Goal: Task Accomplishment & Management: Use online tool/utility

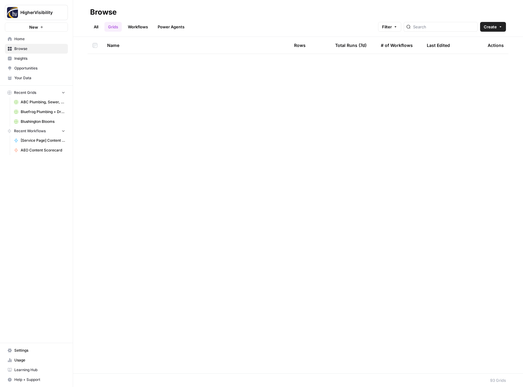
scroll to position [1266, 0]
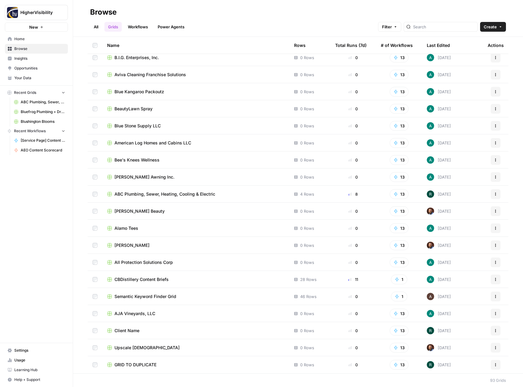
click at [492, 362] on button "Actions" at bounding box center [496, 365] width 10 height 10
click at [476, 317] on button "Duplicate" at bounding box center [461, 314] width 63 height 9
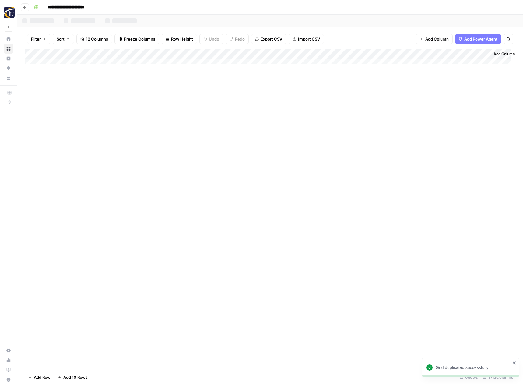
click at [74, 7] on input "**********" at bounding box center [76, 7] width 63 height 10
paste input
type input "********"
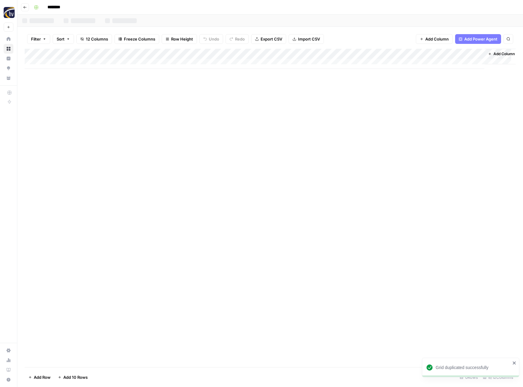
click at [119, 135] on div "Add Column" at bounding box center [270, 208] width 491 height 318
click at [143, 53] on div "Add Column" at bounding box center [270, 59] width 491 height 20
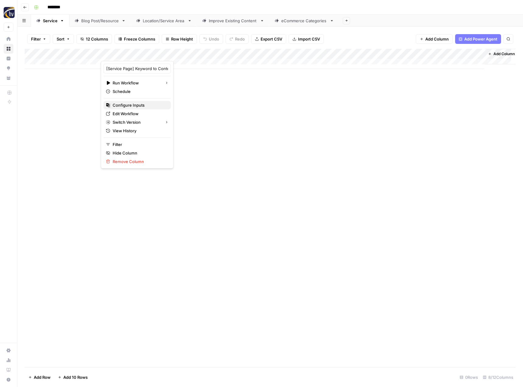
click at [134, 104] on span "Configure Inputs" at bounding box center [139, 105] width 53 height 6
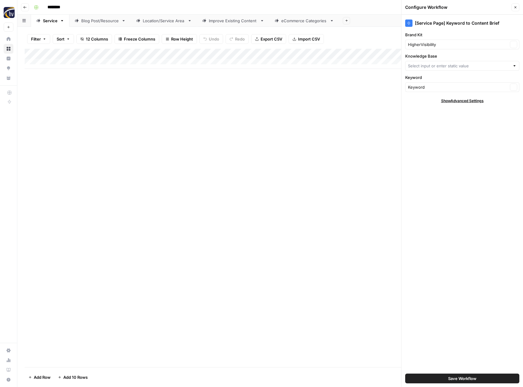
type input "HigherVisibility Sitemap"
click at [420, 46] on input "Brand Kit" at bounding box center [458, 44] width 100 height 6
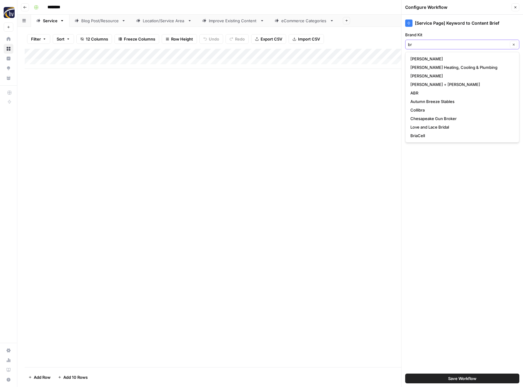
type input "br"
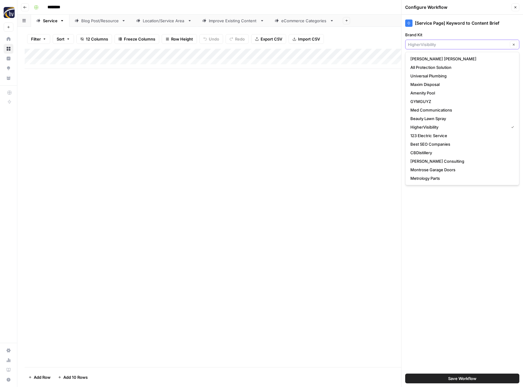
click at [424, 45] on input "Brand Kit" at bounding box center [458, 44] width 100 height 6
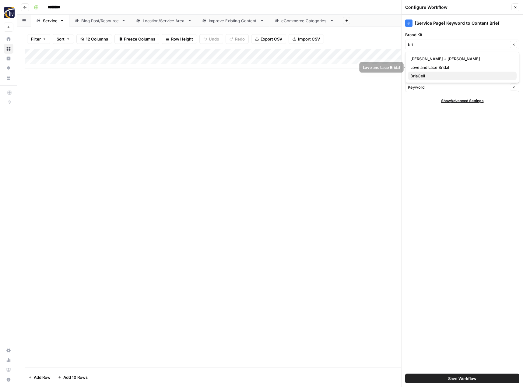
click at [420, 74] on span "BriaCell" at bounding box center [460, 76] width 101 height 6
type input "BriaCell"
click at [422, 64] on input "Knowledge Base" at bounding box center [458, 66] width 100 height 6
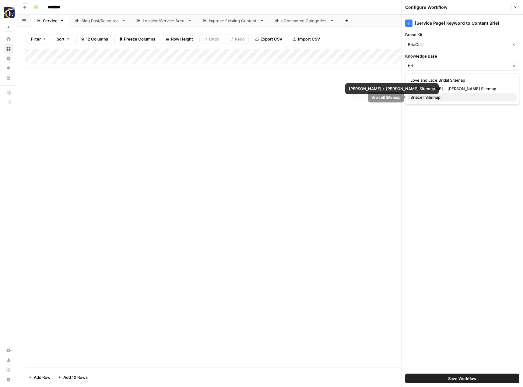
click at [422, 98] on span "Briacell Sitemap" at bounding box center [460, 97] width 101 height 6
type input "Briacell Sitemap"
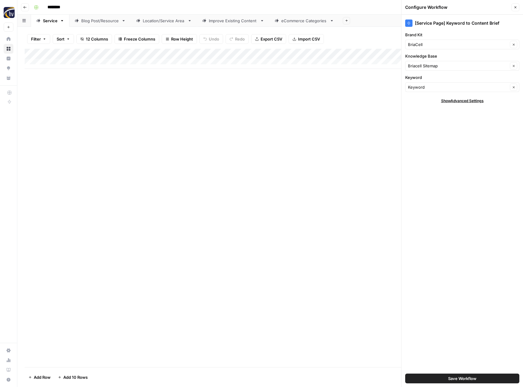
click at [438, 377] on button "Save Workflow" at bounding box center [462, 378] width 114 height 10
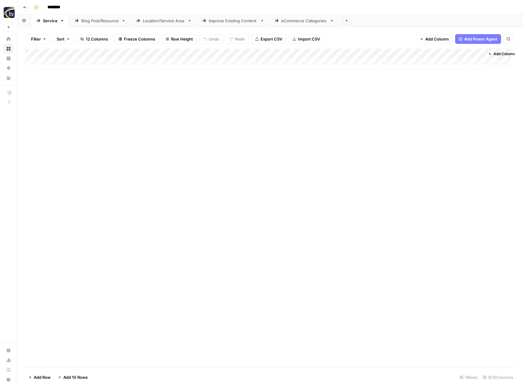
click at [204, 54] on div "Add Column" at bounding box center [270, 59] width 491 height 20
click at [306, 135] on div "Add Column" at bounding box center [270, 208] width 491 height 318
click at [416, 52] on div "Add Column" at bounding box center [270, 59] width 491 height 20
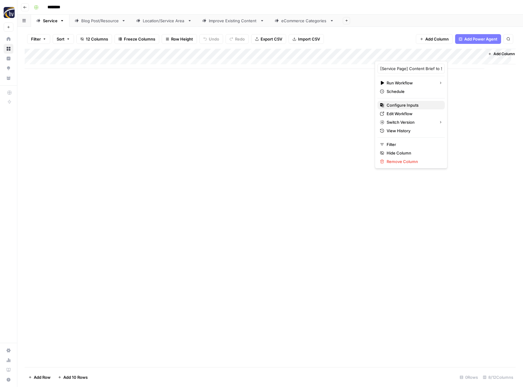
click at [391, 105] on span "Configure Inputs" at bounding box center [413, 105] width 53 height 6
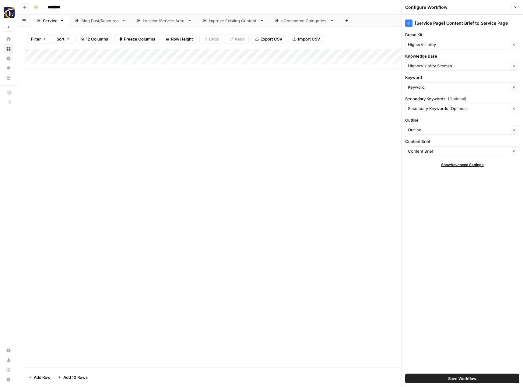
click at [426, 40] on div "HigherVisibility Clear" at bounding box center [462, 45] width 114 height 10
click at [426, 76] on span "BriaCell" at bounding box center [460, 76] width 101 height 6
type input "BriaCell"
click at [427, 68] on input "Knowledge Base" at bounding box center [458, 66] width 100 height 6
click at [423, 96] on span "Briacell Sitemap" at bounding box center [460, 97] width 101 height 6
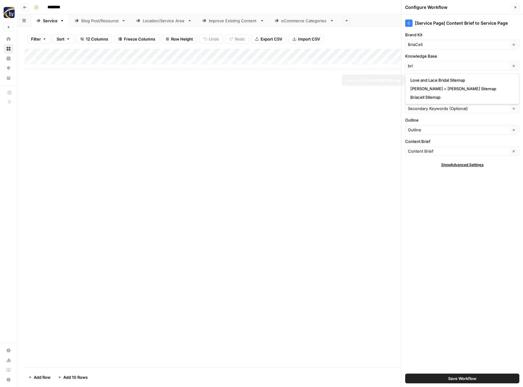
type input "Briacell Sitemap"
click at [449, 379] on span "Save Workflow" at bounding box center [462, 378] width 28 height 6
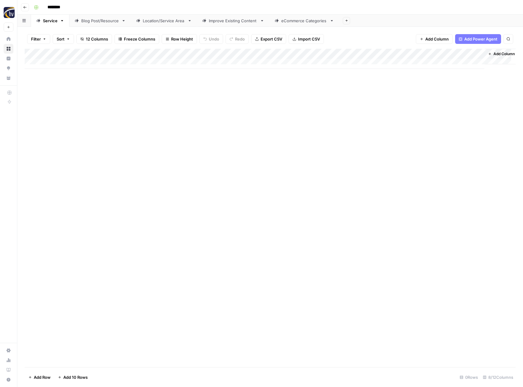
click at [416, 53] on div "Add Column" at bounding box center [270, 59] width 491 height 20
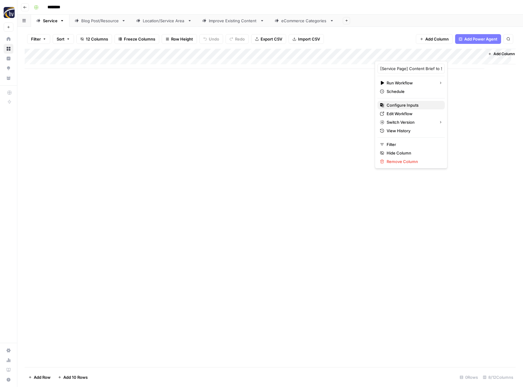
click at [401, 103] on span "Configure Inputs" at bounding box center [413, 105] width 53 height 6
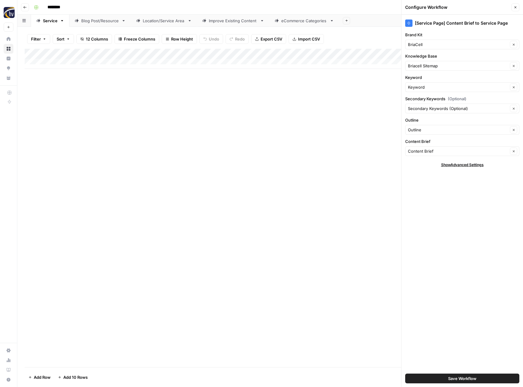
click at [514, 8] on icon "button" at bounding box center [516, 7] width 4 height 4
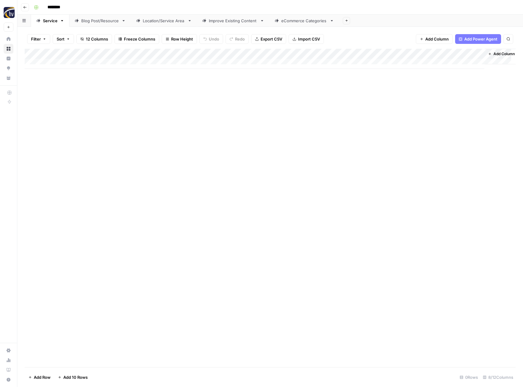
click at [96, 25] on link "Blog Post/Resource" at bounding box center [99, 21] width 61 height 12
click at [144, 55] on div "Add Column" at bounding box center [270, 59] width 491 height 20
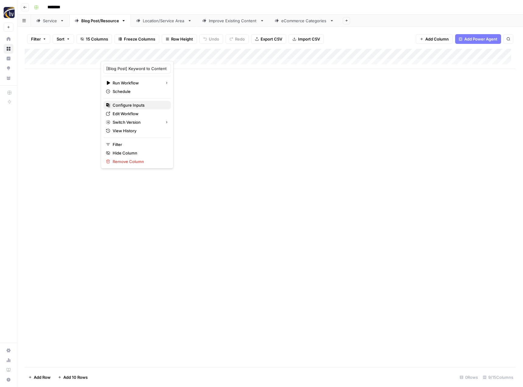
click at [131, 104] on span "Configure Inputs" at bounding box center [139, 105] width 53 height 6
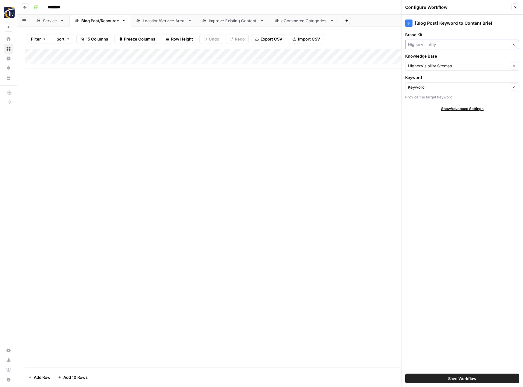
click at [430, 45] on input "Brand Kit" at bounding box center [458, 44] width 100 height 6
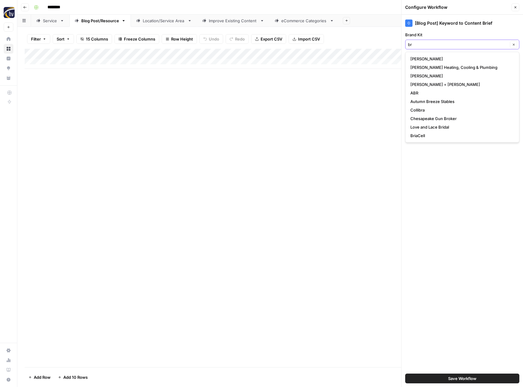
type input "br"
click at [431, 47] on div "br Clear" at bounding box center [462, 45] width 114 height 10
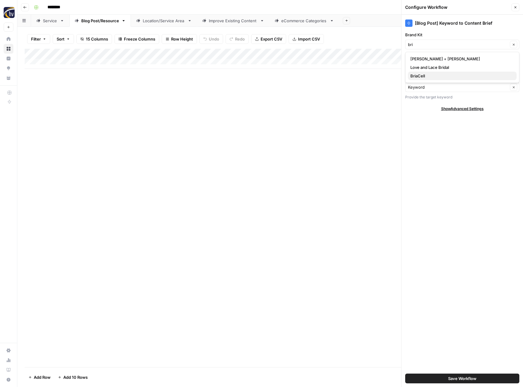
click at [422, 75] on span "BriaCell" at bounding box center [460, 76] width 101 height 6
type input "BriaCell"
click at [423, 69] on div "HigherVisibility Sitemap Clear" at bounding box center [462, 66] width 114 height 10
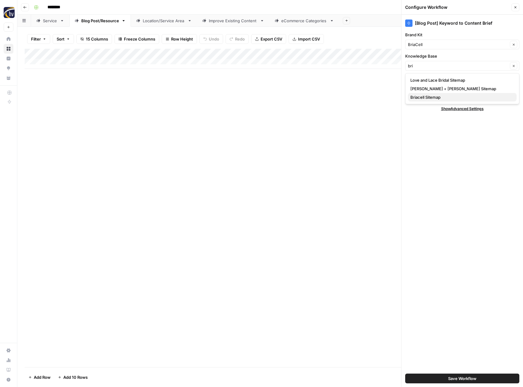
click at [419, 95] on span "Briacell Sitemap" at bounding box center [460, 97] width 101 height 6
type input "Briacell Sitemap"
click at [442, 379] on button "Save Workflow" at bounding box center [462, 378] width 114 height 10
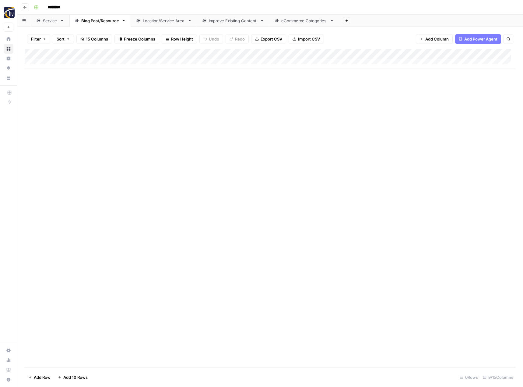
click at [472, 53] on div "Add Column" at bounding box center [270, 59] width 491 height 20
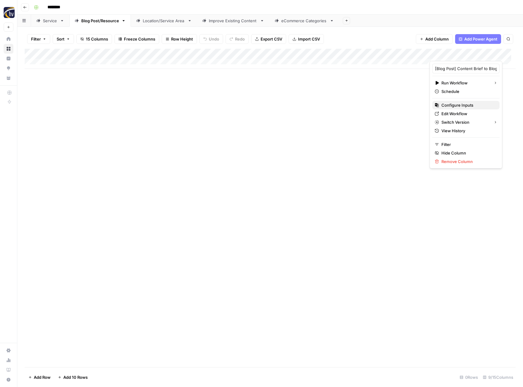
click at [444, 106] on span "Configure Inputs" at bounding box center [467, 105] width 53 height 6
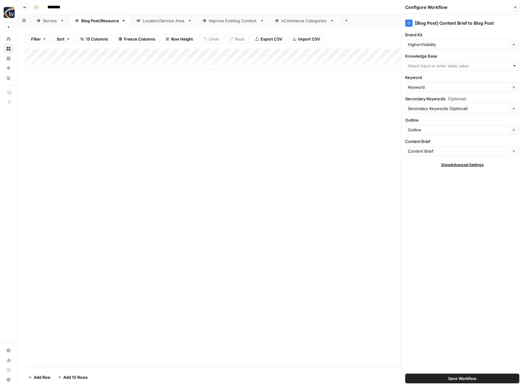
click at [426, 41] on div "HigherVisibility Clear" at bounding box center [462, 45] width 114 height 10
click at [420, 74] on span "BriaCell" at bounding box center [460, 76] width 101 height 6
type input "BriaCell"
click at [420, 74] on div "[Blog Post] Content Brief to Blog Post Brand Kit BriaCell Clear Knowledge Base …" at bounding box center [462, 201] width 121 height 372
click at [422, 66] on input "Knowledge Base" at bounding box center [459, 66] width 102 height 6
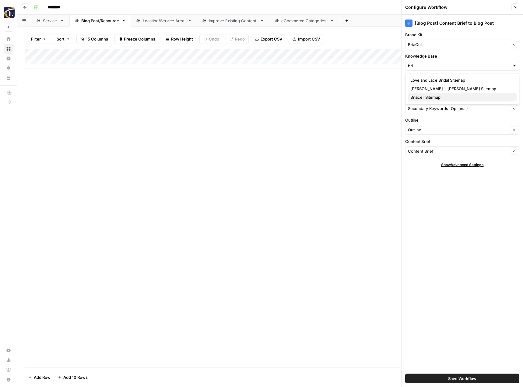
click at [419, 96] on span "Briacell Sitemap" at bounding box center [460, 97] width 101 height 6
type input "Briacell Sitemap"
click at [466, 380] on span "Save Workflow" at bounding box center [462, 378] width 28 height 6
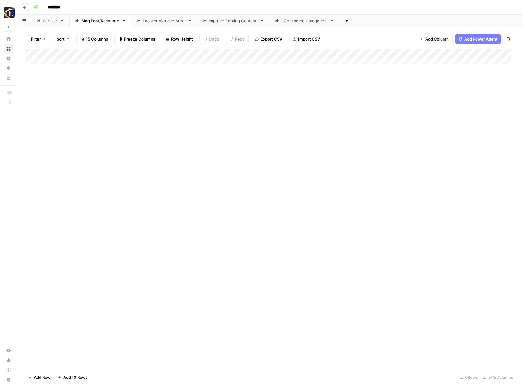
click at [167, 25] on link "Location/Service Area" at bounding box center [164, 21] width 66 height 12
click at [252, 53] on div "Add Column" at bounding box center [270, 59] width 491 height 20
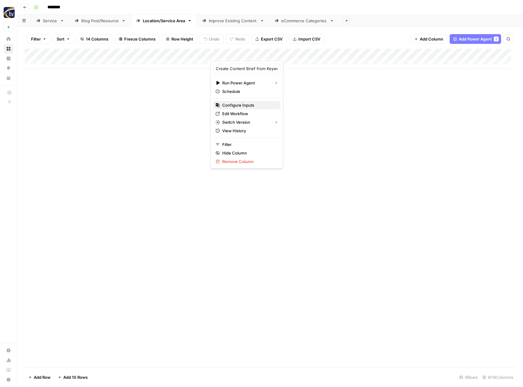
click at [243, 105] on span "Configure Inputs" at bounding box center [248, 105] width 53 height 6
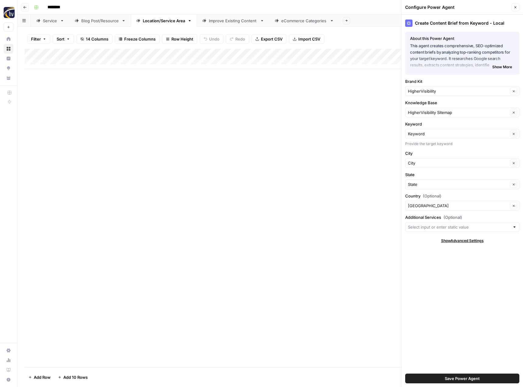
click at [428, 95] on div "HigherVisibility Clear" at bounding box center [462, 91] width 114 height 10
click at [425, 122] on span "BriaCell" at bounding box center [460, 122] width 101 height 6
type input "BriaCell"
click at [426, 113] on input "Knowledge Base" at bounding box center [458, 112] width 100 height 6
click at [426, 142] on span "Briacell Sitemap" at bounding box center [460, 144] width 101 height 6
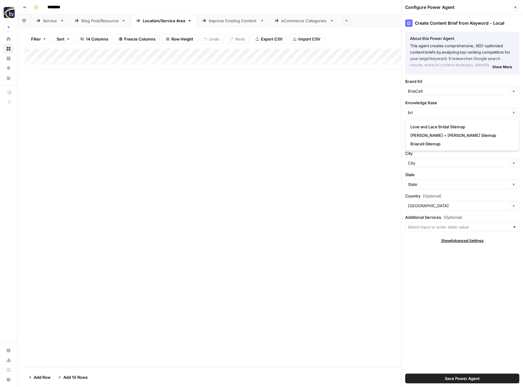
type input "Briacell Sitemap"
click at [452, 377] on span "Save Power Agent" at bounding box center [462, 378] width 35 height 6
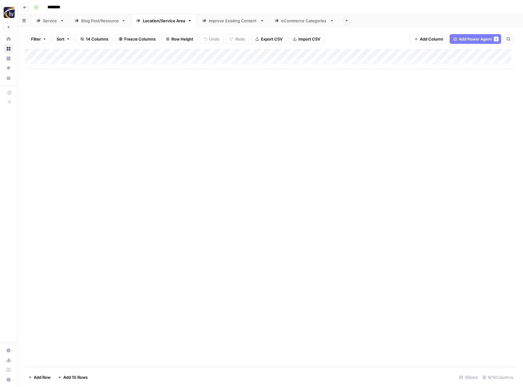
click at [471, 53] on div "Add Column" at bounding box center [270, 59] width 491 height 20
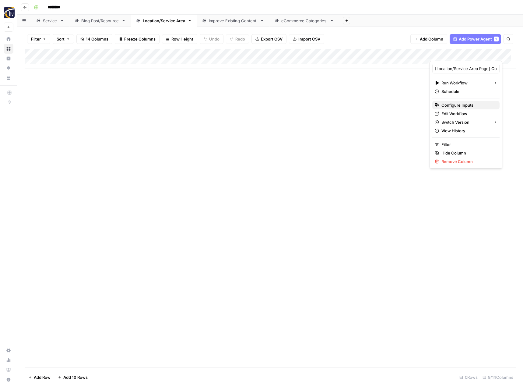
click at [443, 105] on span "Configure Inputs" at bounding box center [467, 105] width 53 height 6
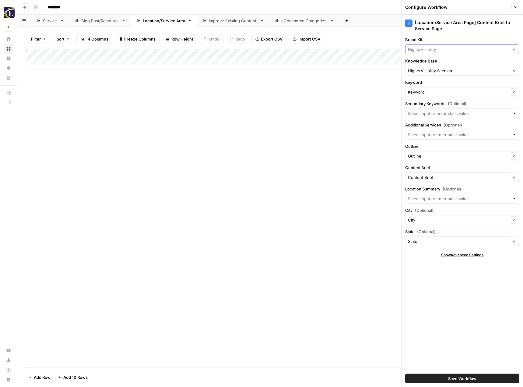
click at [435, 47] on input "Brand Kit" at bounding box center [458, 49] width 100 height 6
click at [424, 82] on span "BriaCell" at bounding box center [460, 81] width 101 height 6
type input "BriaCell"
click at [430, 71] on input "Knowledge Base" at bounding box center [458, 71] width 100 height 6
click at [427, 100] on span "Briacell Sitemap" at bounding box center [460, 102] width 101 height 6
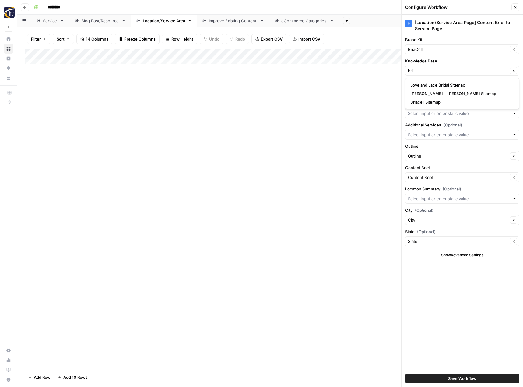
type input "Briacell Sitemap"
click at [441, 378] on button "Save Workflow" at bounding box center [462, 378] width 114 height 10
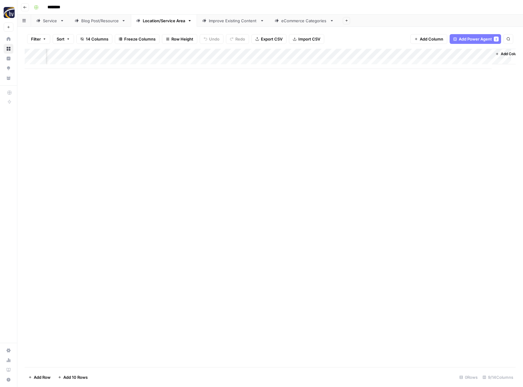
scroll to position [0, 62]
click at [226, 20] on div "Improve Existing Content" at bounding box center [233, 21] width 49 height 6
click at [362, 55] on div "Add Column" at bounding box center [270, 59] width 491 height 20
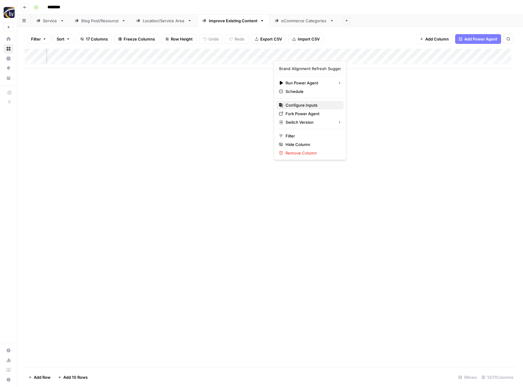
click at [319, 102] on span "Configure Inputs" at bounding box center [312, 105] width 53 height 6
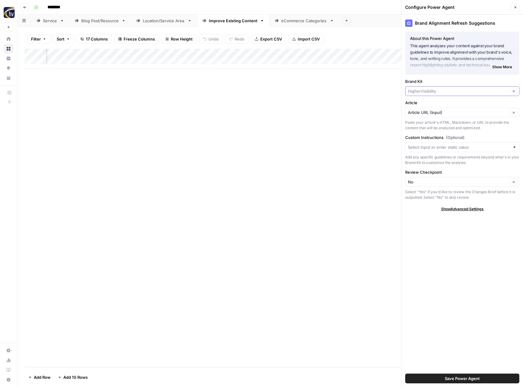
click at [419, 91] on input "Brand Kit" at bounding box center [458, 91] width 100 height 6
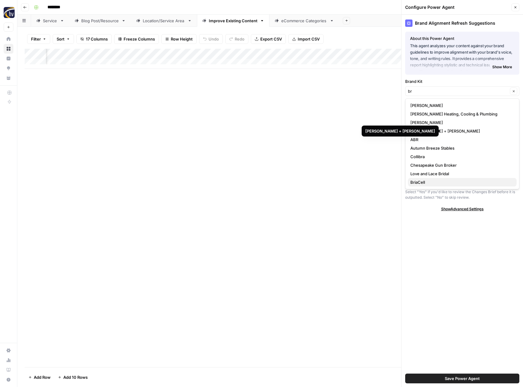
click at [418, 181] on span "BriaCell" at bounding box center [460, 182] width 101 height 6
type input "BriaCell"
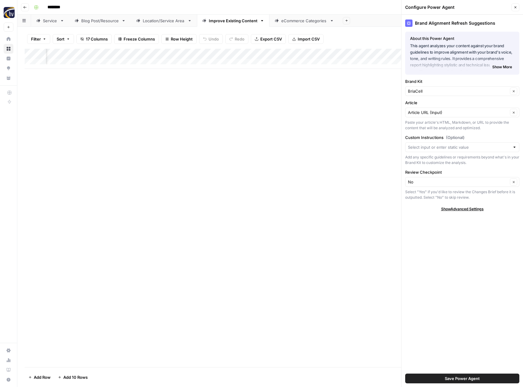
click at [425, 116] on div "Article URL (Input) Clear" at bounding box center [462, 112] width 114 height 10
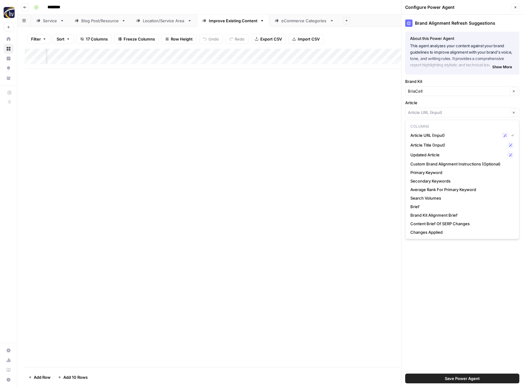
type input "Article URL (Input)"
click at [352, 115] on div "Add Column" at bounding box center [270, 208] width 491 height 318
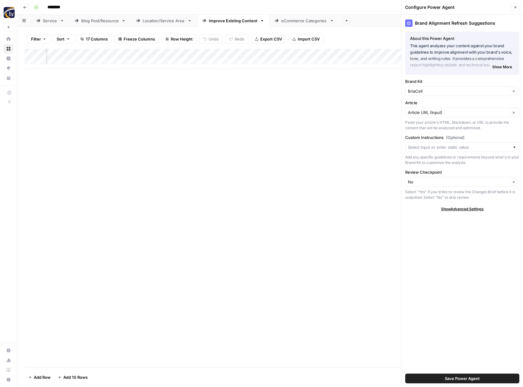
click at [472, 380] on span "Save Power Agent" at bounding box center [462, 378] width 35 height 6
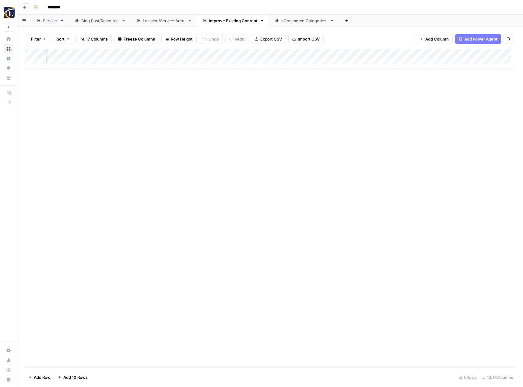
scroll to position [0, 427]
click at [344, 51] on div "Add Column" at bounding box center [270, 59] width 491 height 20
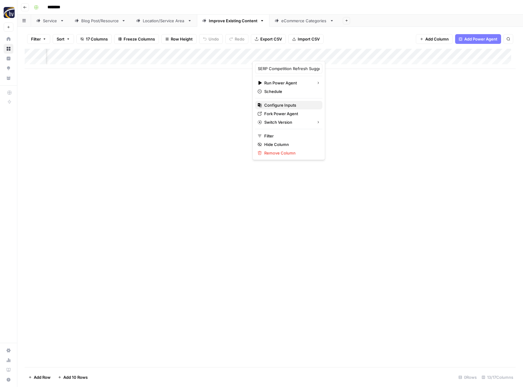
click at [305, 106] on span "Configure Inputs" at bounding box center [290, 105] width 53 height 6
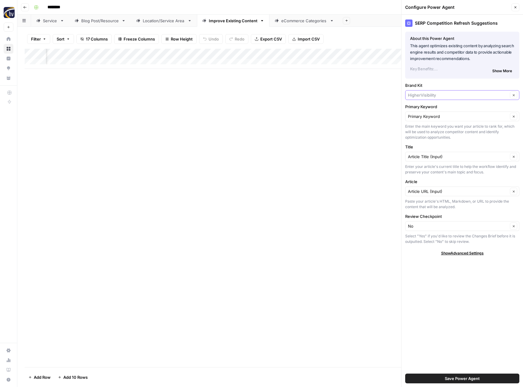
click at [424, 93] on input "Brand Kit" at bounding box center [458, 95] width 100 height 6
click at [419, 125] on span "BriaCell" at bounding box center [460, 126] width 101 height 6
type input "BriaCell"
click at [439, 375] on button "Save Power Agent" at bounding box center [462, 378] width 114 height 10
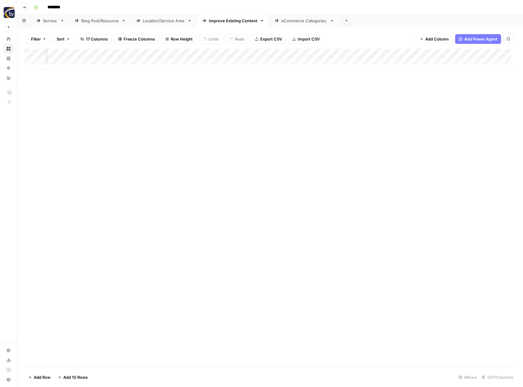
click at [492, 53] on div "Add Column" at bounding box center [270, 59] width 491 height 20
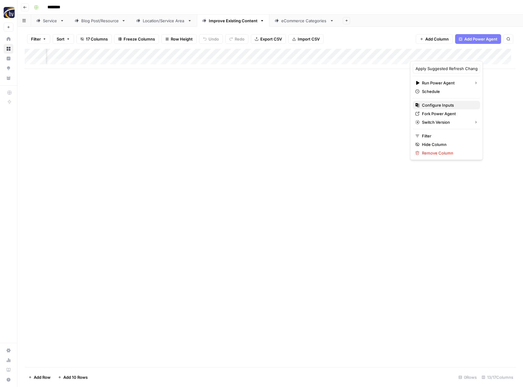
click at [451, 104] on span "Configure Inputs" at bounding box center [448, 105] width 53 height 6
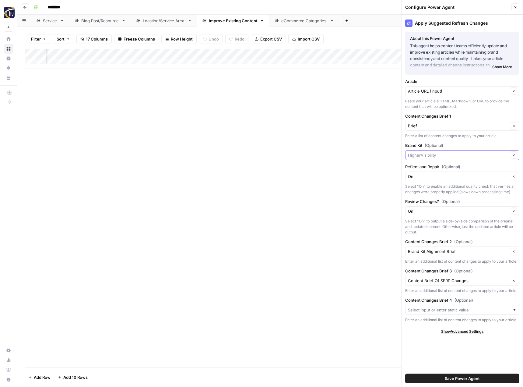
click at [418, 152] on input "Brand Kit (Optional)" at bounding box center [458, 155] width 100 height 6
drag, startPoint x: 420, startPoint y: 185, endPoint x: 422, endPoint y: 188, distance: 3.8
click at [422, 188] on span "BriaCell" at bounding box center [460, 186] width 101 height 6
type input "BriaCell"
click at [444, 376] on button "Save Power Agent" at bounding box center [462, 378] width 114 height 10
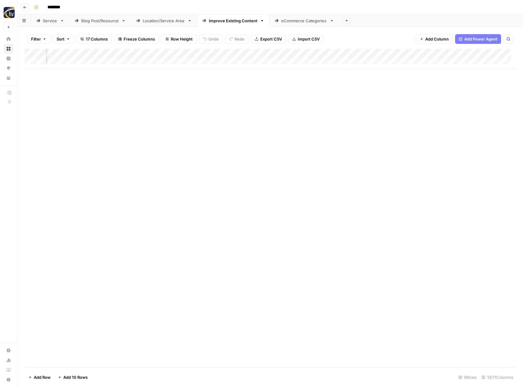
click at [299, 24] on link "eCommerce Categories" at bounding box center [304, 21] width 70 height 12
click at [298, 53] on div "Add Column" at bounding box center [270, 59] width 491 height 20
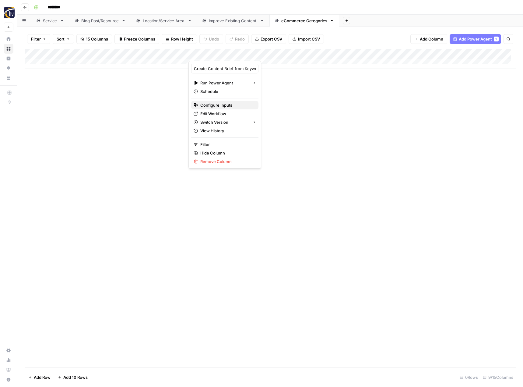
click at [240, 105] on span "Configure Inputs" at bounding box center [226, 105] width 53 height 6
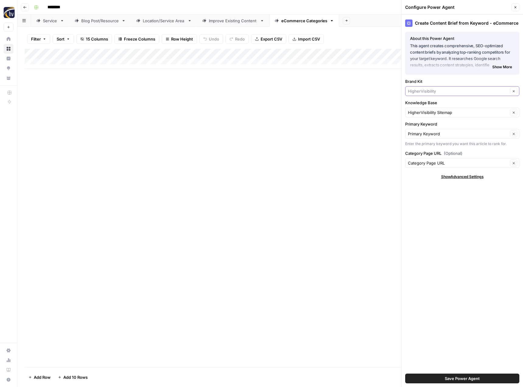
click at [428, 91] on input "Brand Kit" at bounding box center [458, 91] width 100 height 6
click at [425, 124] on span "BriaCell" at bounding box center [460, 122] width 101 height 6
type input "BriaCell"
click at [436, 111] on input "Knowledge Base" at bounding box center [458, 112] width 100 height 6
click at [434, 145] on span "Briacell Sitemap" at bounding box center [460, 144] width 101 height 6
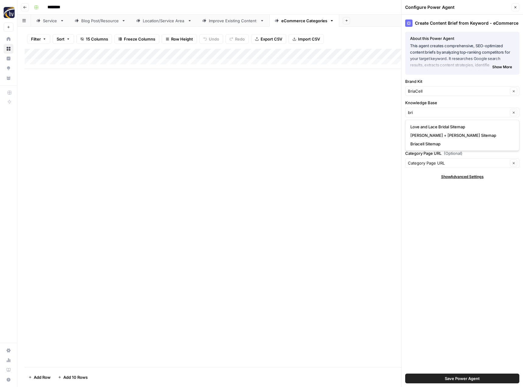
type input "Briacell Sitemap"
click at [458, 378] on span "Save Power Agent" at bounding box center [462, 378] width 35 height 6
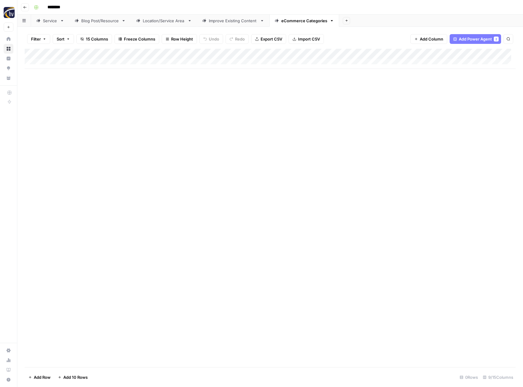
drag, startPoint x: 337, startPoint y: 69, endPoint x: 415, endPoint y: 69, distance: 78.5
click at [415, 69] on div "Add Column" at bounding box center [270, 208] width 491 height 318
click at [430, 52] on div "Add Column" at bounding box center [270, 59] width 491 height 20
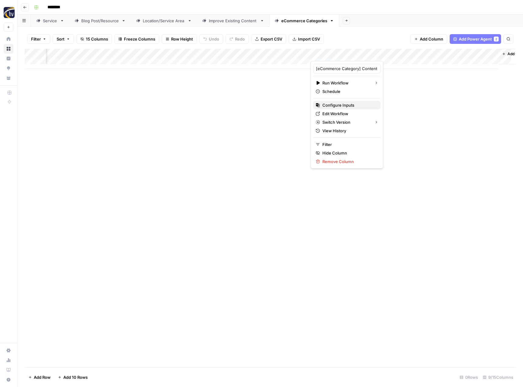
click at [354, 102] on button "Configure Inputs" at bounding box center [346, 105] width 67 height 9
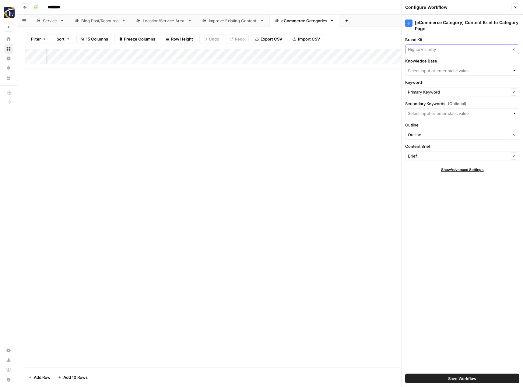
click at [429, 49] on input "Brand Kit" at bounding box center [458, 49] width 100 height 6
click at [420, 80] on span "BriaCell" at bounding box center [460, 81] width 101 height 6
type input "BriaCell"
click at [427, 70] on input "Knowledge Base" at bounding box center [459, 71] width 102 height 6
click at [424, 100] on span "Briacell Sitemap" at bounding box center [460, 102] width 101 height 6
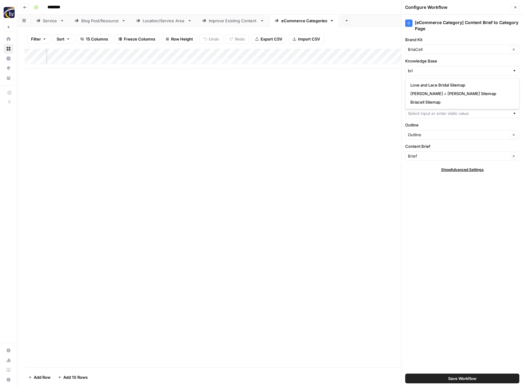
type input "Briacell Sitemap"
click at [447, 377] on button "Save Workflow" at bounding box center [462, 378] width 114 height 10
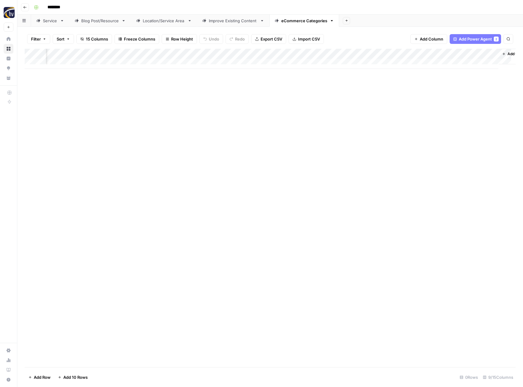
click at [252, 262] on div "Add Column" at bounding box center [270, 208] width 491 height 318
click at [81, 94] on div "Add Column" at bounding box center [270, 208] width 491 height 318
click at [26, 7] on icon "button" at bounding box center [25, 7] width 4 height 4
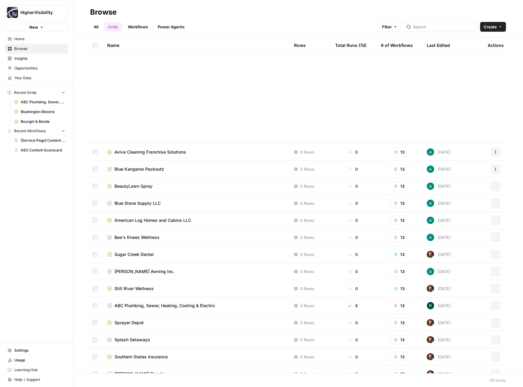
scroll to position [1403, 0]
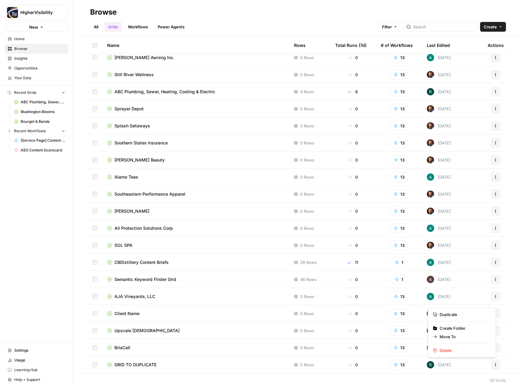
click at [494, 363] on icon "button" at bounding box center [496, 365] width 4 height 4
click at [458, 314] on span "Duplicate" at bounding box center [464, 314] width 49 height 6
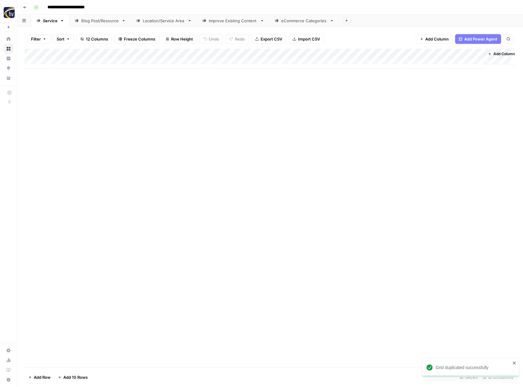
click at [82, 5] on input "**********" at bounding box center [76, 7] width 63 height 10
paste input "**********"
type input "**********"
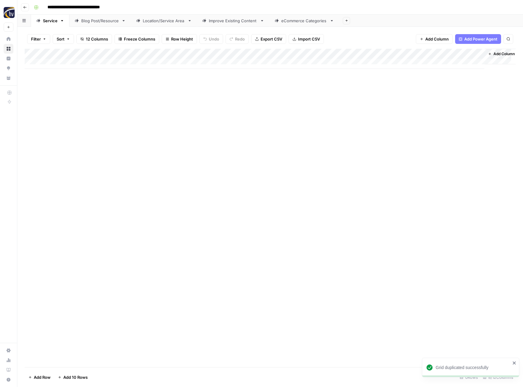
click at [105, 140] on div "Add Column" at bounding box center [270, 208] width 491 height 318
click at [143, 54] on div "Add Column" at bounding box center [270, 59] width 491 height 20
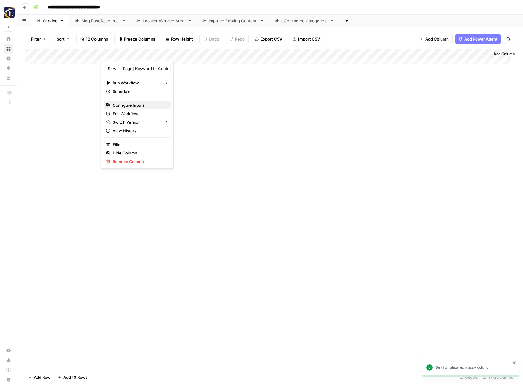
click at [128, 103] on span "Configure Inputs" at bounding box center [139, 105] width 53 height 6
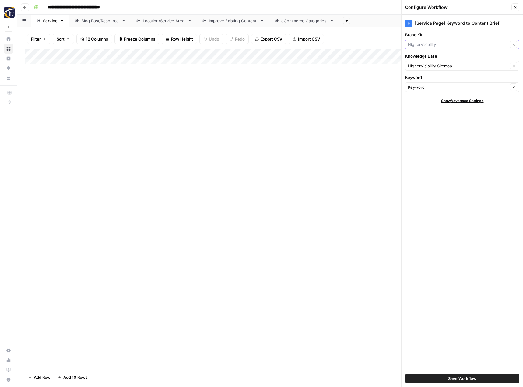
click at [430, 43] on input "Brand Kit" at bounding box center [458, 44] width 100 height 6
click at [428, 60] on span "[PERSON_NAME] Heating, Cooling & Plumbing" at bounding box center [460, 59] width 101 height 6
type input "[PERSON_NAME] Heating, Cooling & Plumbing"
click at [425, 65] on input "Knowledge Base" at bounding box center [458, 66] width 100 height 6
click at [428, 77] on span "[PERSON_NAME] Heating Cooling & Plumbing Sitemap" at bounding box center [460, 80] width 101 height 6
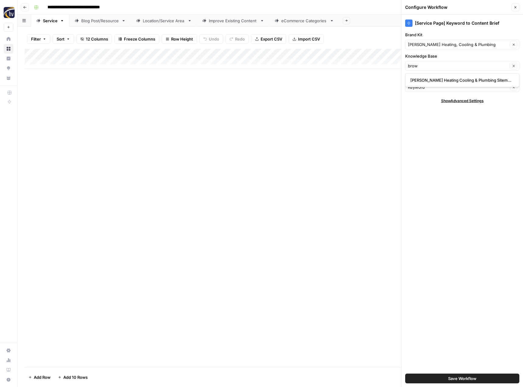
type input "[PERSON_NAME] Heating Cooling & Plumbing Sitemap"
click at [460, 377] on span "Save Workflow" at bounding box center [462, 378] width 28 height 6
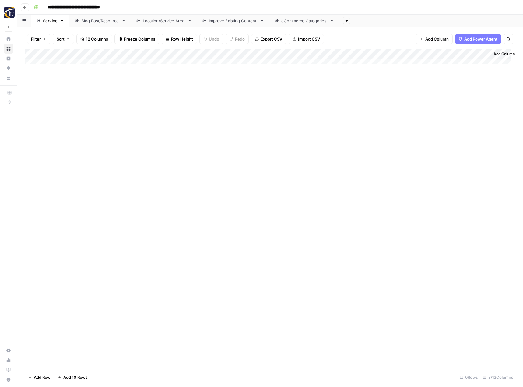
click at [416, 54] on div "Add Column" at bounding box center [270, 59] width 491 height 20
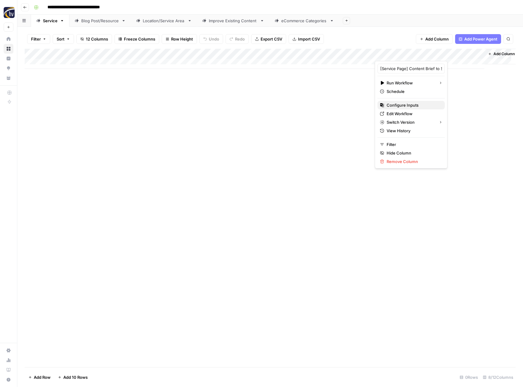
click at [395, 103] on span "Configure Inputs" at bounding box center [413, 105] width 53 height 6
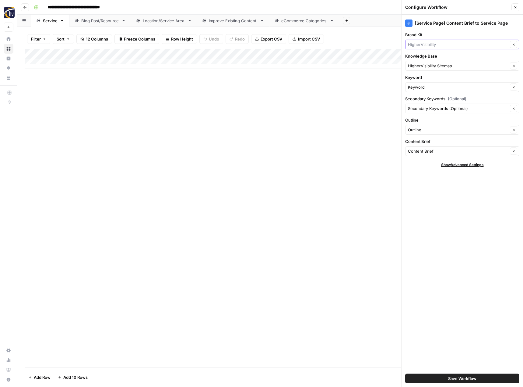
click at [428, 47] on input "Brand Kit" at bounding box center [458, 44] width 100 height 6
click at [431, 55] on button "[PERSON_NAME] Heating, Cooling & Plumbing" at bounding box center [462, 58] width 109 height 9
type input "[PERSON_NAME] Heating, Cooling & Plumbing"
click at [419, 64] on input "Knowledge Base" at bounding box center [458, 66] width 100 height 6
click at [422, 80] on span "[PERSON_NAME] Heating Cooling & Plumbing Sitemap" at bounding box center [460, 80] width 101 height 6
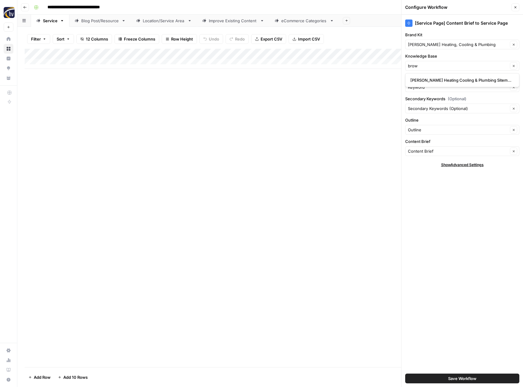
type input "[PERSON_NAME] Heating Cooling & Plumbing Sitemap"
click at [440, 380] on button "Save Workflow" at bounding box center [462, 378] width 114 height 10
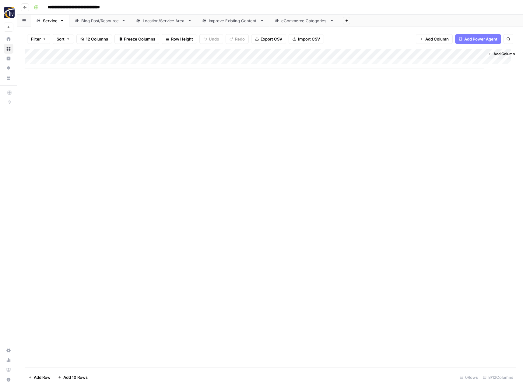
click at [112, 23] on div "Blog Post/Resource" at bounding box center [100, 21] width 38 height 6
click at [142, 52] on div "Add Column" at bounding box center [270, 59] width 491 height 20
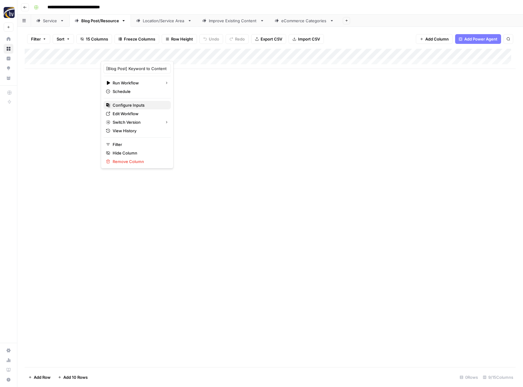
click at [140, 106] on span "Configure Inputs" at bounding box center [139, 105] width 53 height 6
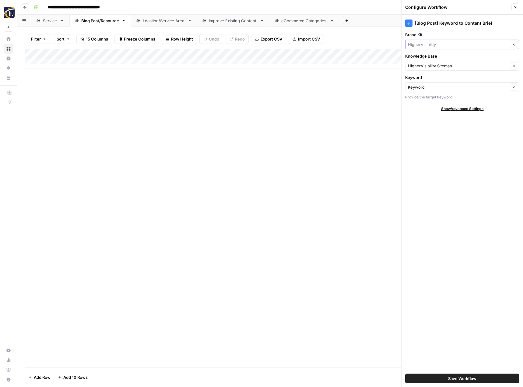
click at [451, 47] on input "Brand Kit" at bounding box center [458, 44] width 100 height 6
click at [451, 55] on button "[PERSON_NAME] Heating, Cooling & Plumbing" at bounding box center [462, 58] width 109 height 9
type input "[PERSON_NAME] Heating, Cooling & Plumbing"
click at [438, 62] on div "HigherVisibility Sitemap Clear" at bounding box center [462, 66] width 114 height 10
click at [451, 81] on span "[PERSON_NAME] Heating Cooling & Plumbing Sitemap" at bounding box center [460, 80] width 101 height 6
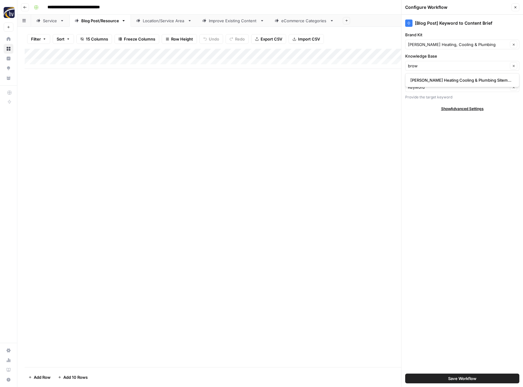
type input "[PERSON_NAME] Heating Cooling & Plumbing Sitemap"
click at [462, 379] on span "Save Workflow" at bounding box center [462, 378] width 28 height 6
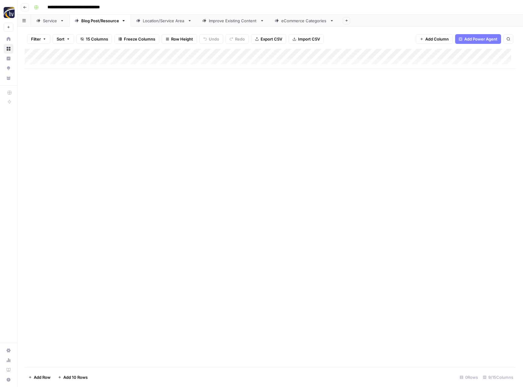
click at [472, 54] on div "Add Column" at bounding box center [270, 59] width 491 height 20
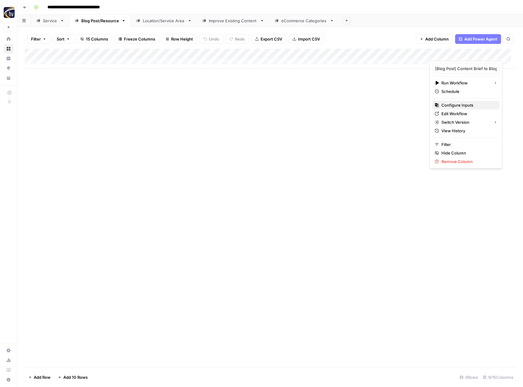
click at [443, 101] on button "Configure Inputs" at bounding box center [465, 105] width 67 height 9
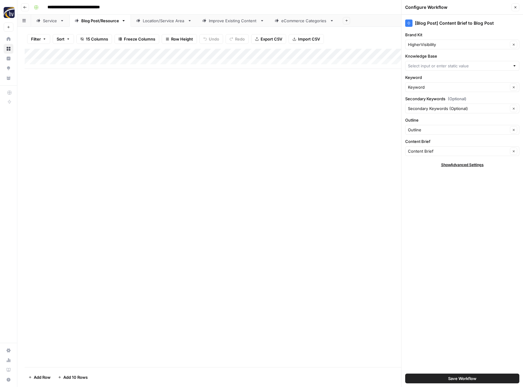
click at [430, 49] on div "HigherVisibility Clear" at bounding box center [462, 45] width 114 height 10
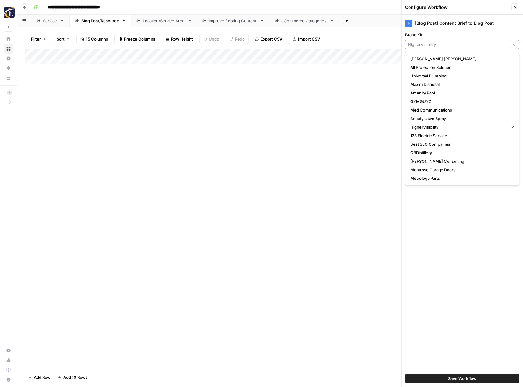
click at [430, 44] on input "Brand Kit" at bounding box center [458, 44] width 100 height 6
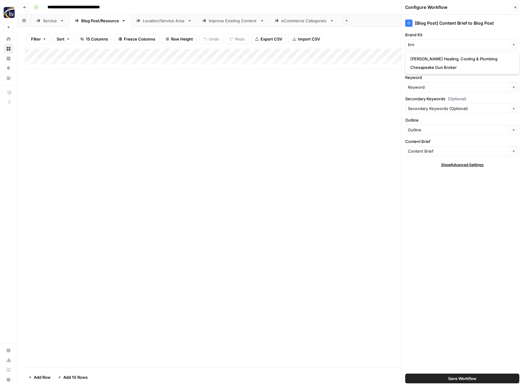
click at [428, 57] on span "[PERSON_NAME] Heating, Cooling & Plumbing" at bounding box center [460, 59] width 101 height 6
type input "[PERSON_NAME] Heating, Cooling & Plumbing"
click at [424, 65] on input "Knowledge Base" at bounding box center [459, 66] width 102 height 6
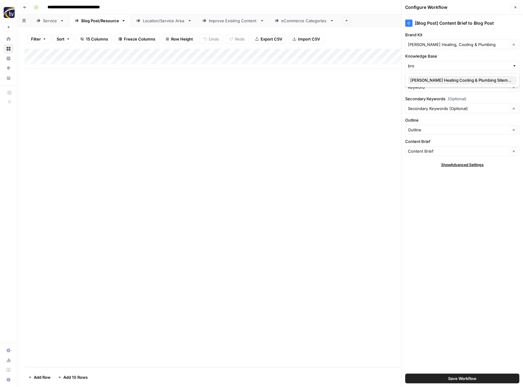
click at [424, 81] on span "[PERSON_NAME] Heating Cooling & Plumbing Sitemap" at bounding box center [460, 80] width 101 height 6
type input "[PERSON_NAME] Heating Cooling & Plumbing Sitemap"
click at [458, 377] on span "Save Workflow" at bounding box center [462, 378] width 28 height 6
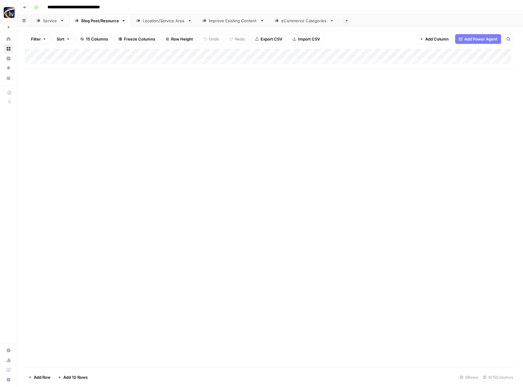
click at [171, 21] on div "Location/Service Area" at bounding box center [164, 21] width 42 height 6
click at [251, 51] on div "Add Column" at bounding box center [270, 59] width 491 height 20
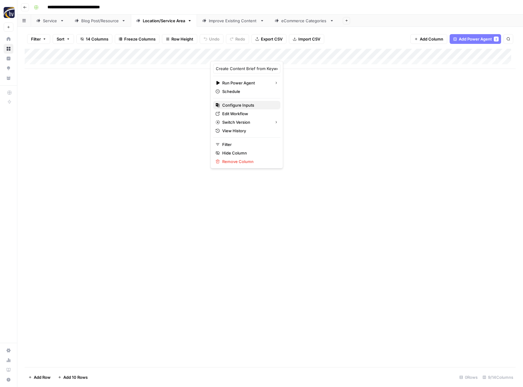
click at [236, 104] on span "Configure Inputs" at bounding box center [248, 105] width 53 height 6
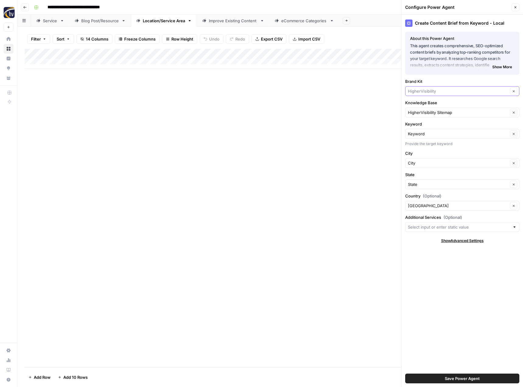
click at [431, 89] on input "Brand Kit" at bounding box center [458, 91] width 100 height 6
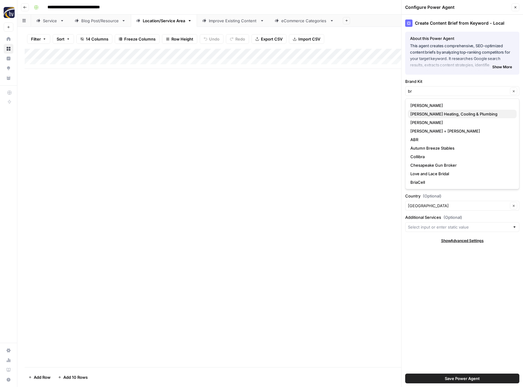
click at [431, 113] on span "[PERSON_NAME] Heating, Cooling & Plumbing" at bounding box center [460, 114] width 101 height 6
type input "[PERSON_NAME] Heating, Cooling & Plumbing"
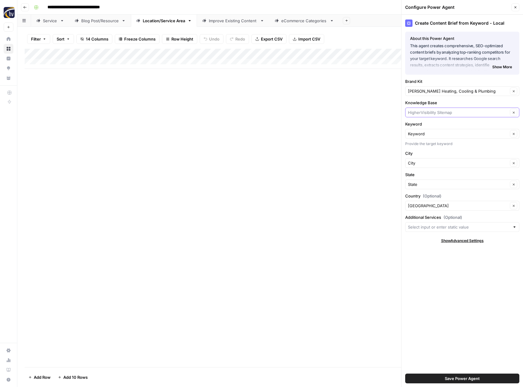
click at [430, 113] on input "Knowledge Base" at bounding box center [458, 112] width 100 height 6
click at [433, 127] on span "[PERSON_NAME] Heating Cooling & Plumbing Sitemap" at bounding box center [460, 127] width 101 height 6
type input "[PERSON_NAME] Heating Cooling & Plumbing Sitemap"
click at [457, 378] on span "Save Power Agent" at bounding box center [462, 378] width 35 height 6
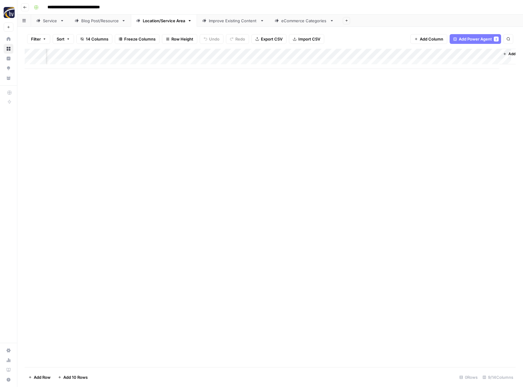
scroll to position [0, 62]
click at [410, 54] on div "Add Column" at bounding box center [270, 59] width 491 height 20
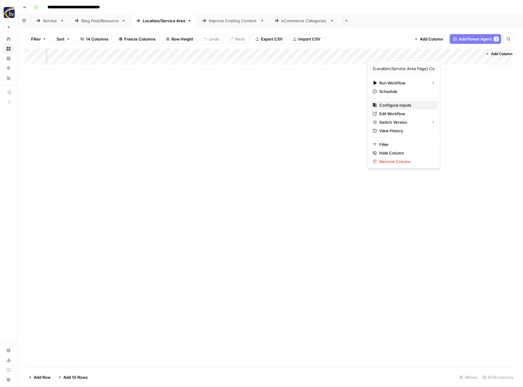
click at [389, 106] on span "Configure Inputs" at bounding box center [405, 105] width 53 height 6
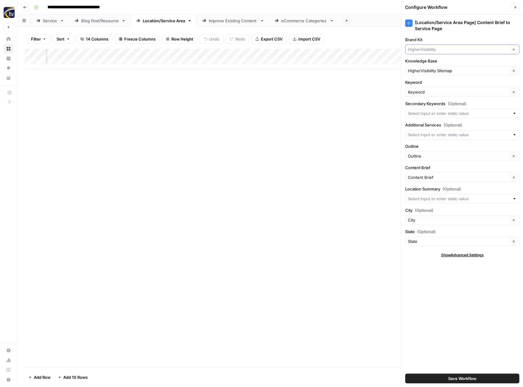
click at [427, 51] on input "Brand Kit" at bounding box center [458, 49] width 100 height 6
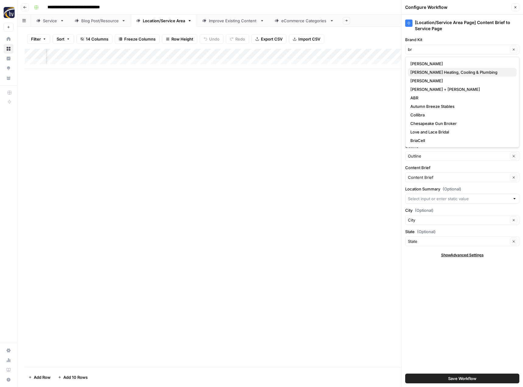
click at [422, 73] on span "[PERSON_NAME] Heating, Cooling & Plumbing" at bounding box center [460, 72] width 101 height 6
type input "[PERSON_NAME] Heating, Cooling & Plumbing"
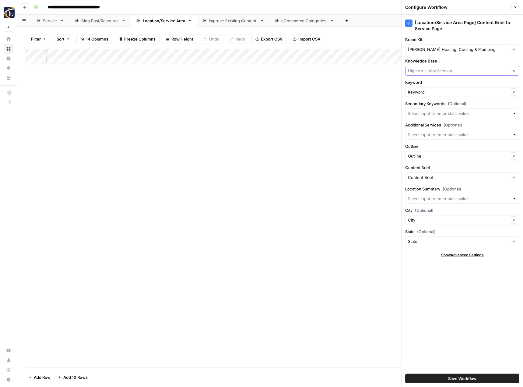
click at [423, 73] on input "Knowledge Base" at bounding box center [458, 71] width 100 height 6
click at [424, 84] on span "[PERSON_NAME] Heating Cooling & Plumbing Sitemap" at bounding box center [460, 85] width 101 height 6
type input "[PERSON_NAME] Heating Cooling & Plumbing Sitemap"
click at [442, 377] on button "Save Workflow" at bounding box center [462, 378] width 114 height 10
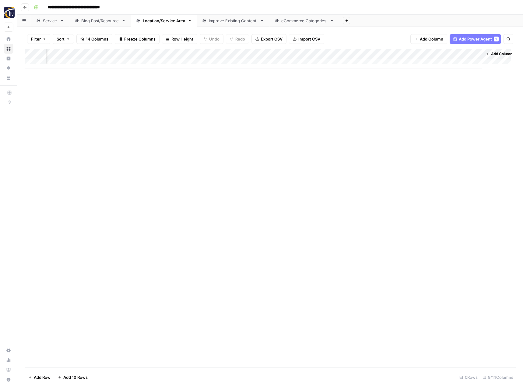
click at [234, 21] on div "Improve Existing Content" at bounding box center [233, 21] width 49 height 6
click at [316, 53] on div "Add Column" at bounding box center [270, 59] width 491 height 20
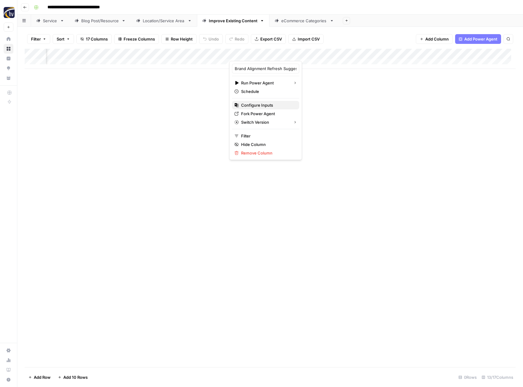
click at [284, 103] on span "Configure Inputs" at bounding box center [267, 105] width 53 height 6
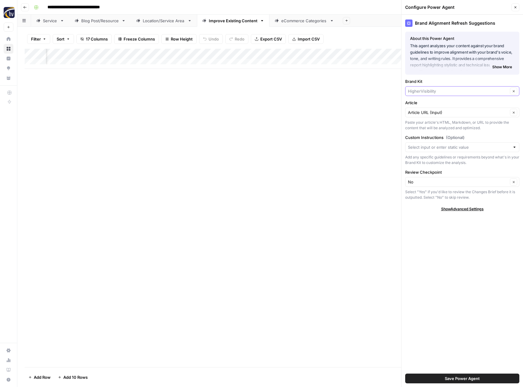
click at [431, 93] on input "Brand Kit" at bounding box center [458, 91] width 100 height 6
click at [431, 105] on span "[PERSON_NAME] Heating, Cooling & Plumbing" at bounding box center [460, 105] width 101 height 6
type input "[PERSON_NAME] Heating, Cooling & Plumbing"
click at [450, 377] on span "Save Power Agent" at bounding box center [462, 378] width 35 height 6
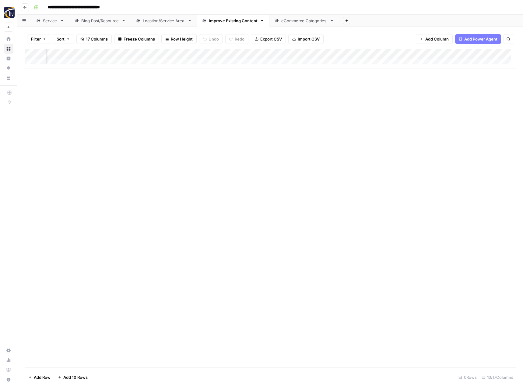
click at [476, 53] on div "Add Column" at bounding box center [270, 59] width 491 height 20
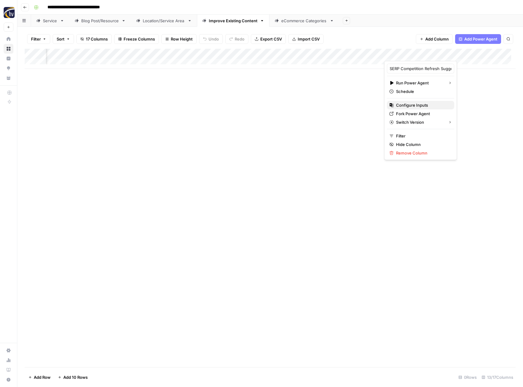
click at [425, 104] on span "Configure Inputs" at bounding box center [422, 105] width 53 height 6
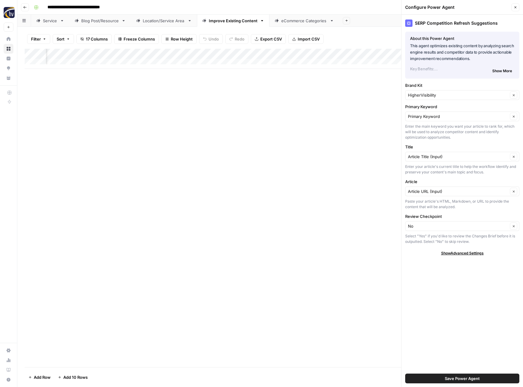
click at [422, 91] on div "HigherVisibility Clear" at bounding box center [462, 95] width 114 height 10
click at [423, 110] on span "[PERSON_NAME] Heating, Cooling & Plumbing" at bounding box center [460, 109] width 101 height 6
type input "[PERSON_NAME] Heating, Cooling & Plumbing"
click at [450, 377] on span "Save Power Agent" at bounding box center [462, 378] width 35 height 6
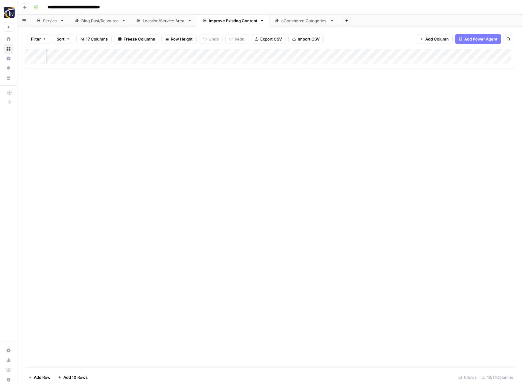
scroll to position [0, 511]
click at [408, 52] on div "Add Column" at bounding box center [270, 59] width 491 height 20
click at [363, 107] on span "Configure Inputs" at bounding box center [365, 105] width 53 height 6
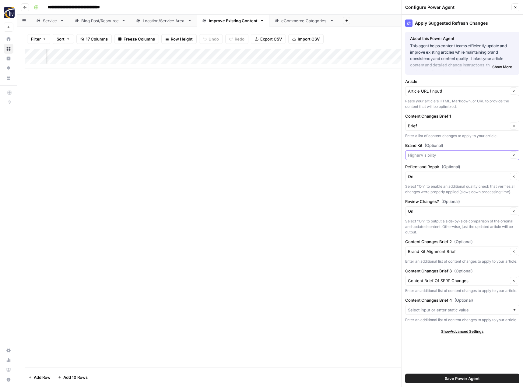
click at [435, 155] on input "Brand Kit (Optional)" at bounding box center [458, 155] width 100 height 6
click at [433, 169] on span "[PERSON_NAME] Heating, Cooling & Plumbing" at bounding box center [460, 169] width 101 height 6
type input "[PERSON_NAME] Heating, Cooling & Plumbing"
click at [449, 377] on span "Save Power Agent" at bounding box center [462, 378] width 35 height 6
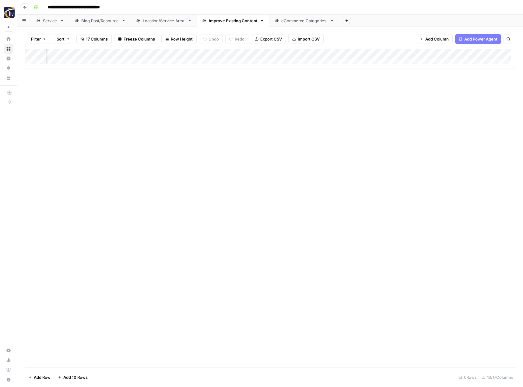
click at [313, 22] on div "eCommerce Categories" at bounding box center [304, 21] width 46 height 6
click at [298, 54] on div "Add Column" at bounding box center [270, 59] width 491 height 20
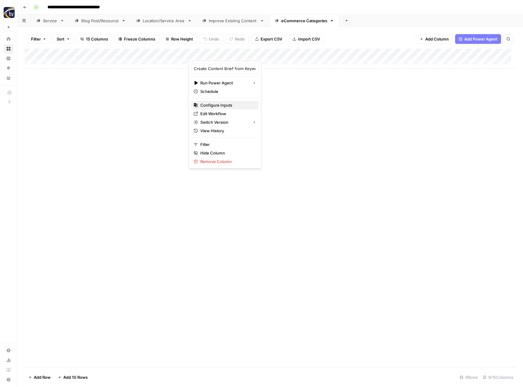
click at [232, 104] on span "Configure Inputs" at bounding box center [226, 105] width 53 height 6
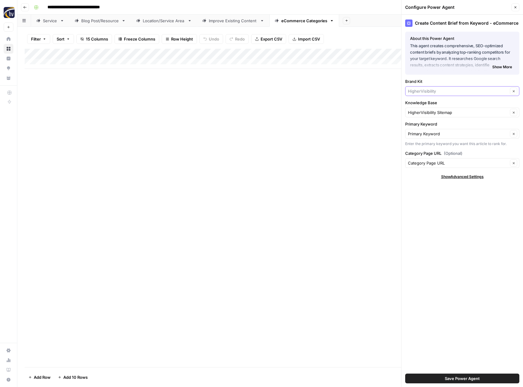
click at [423, 91] on input "Brand Kit" at bounding box center [458, 91] width 100 height 6
click at [431, 106] on span "[PERSON_NAME] Heating, Cooling & Plumbing" at bounding box center [460, 105] width 101 height 6
type input "[PERSON_NAME] Heating, Cooling & Plumbing"
click at [455, 377] on span "Save Power Agent" at bounding box center [462, 378] width 35 height 6
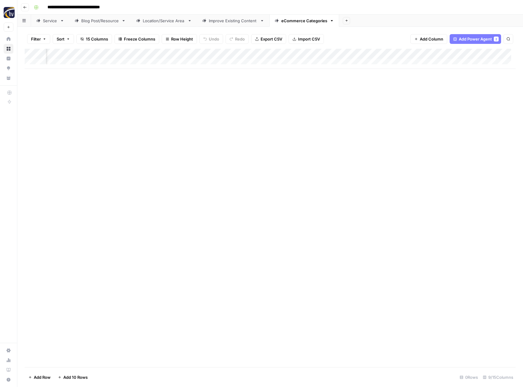
scroll to position [0, 193]
click at [459, 54] on div "Add Column" at bounding box center [270, 59] width 491 height 20
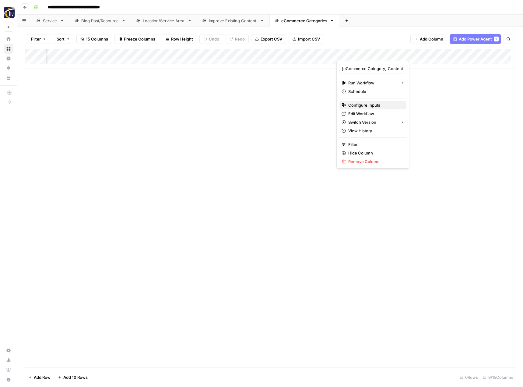
click at [386, 103] on span "Configure Inputs" at bounding box center [374, 105] width 53 height 6
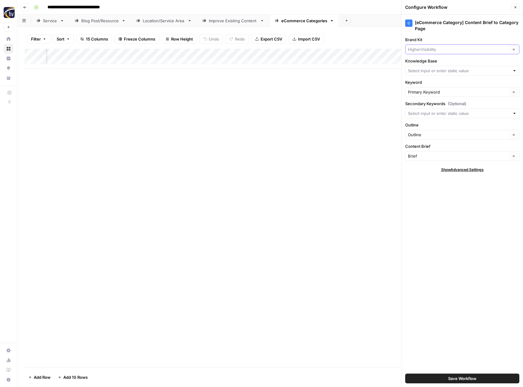
click at [429, 48] on input "Brand Kit" at bounding box center [458, 49] width 100 height 6
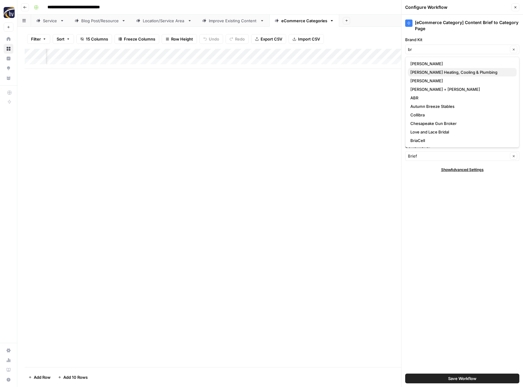
click at [426, 72] on span "[PERSON_NAME] Heating, Cooling & Plumbing" at bounding box center [460, 72] width 101 height 6
type input "[PERSON_NAME] Heating, Cooling & Plumbing"
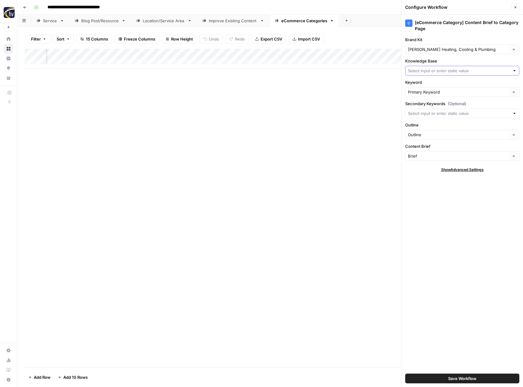
click at [426, 70] on input "Knowledge Base" at bounding box center [459, 71] width 102 height 6
click at [428, 84] on span "[PERSON_NAME] Heating Cooling & Plumbing Sitemap" at bounding box center [460, 85] width 101 height 6
type input "[PERSON_NAME] Heating Cooling & Plumbing Sitemap"
click at [454, 381] on span "Save Workflow" at bounding box center [462, 378] width 28 height 6
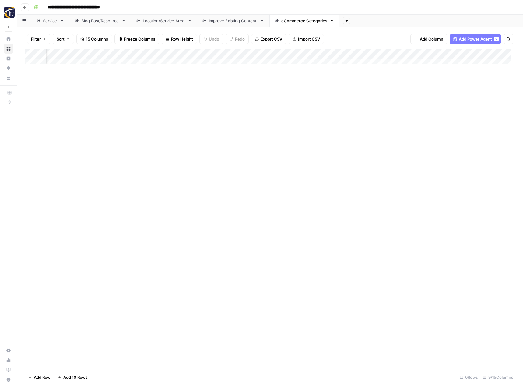
click at [449, 132] on div "Add Column" at bounding box center [270, 208] width 491 height 318
click at [222, 137] on div "Add Column" at bounding box center [270, 208] width 491 height 318
click at [25, 9] on icon "button" at bounding box center [25, 7] width 4 height 4
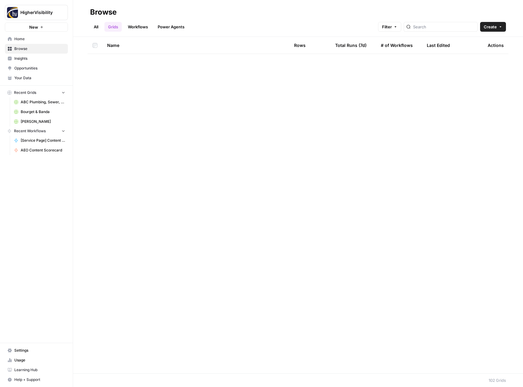
scroll to position [1420, 0]
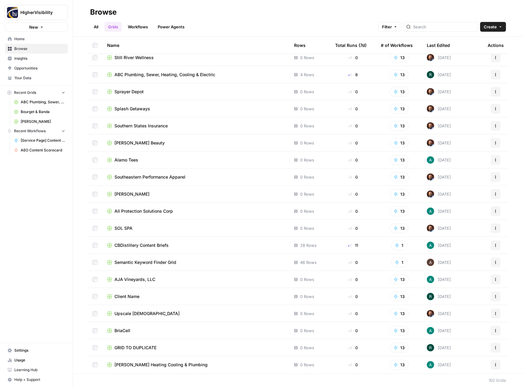
click at [494, 348] on icon "button" at bounding box center [496, 348] width 4 height 4
click at [454, 297] on span "Duplicate" at bounding box center [464, 297] width 49 height 6
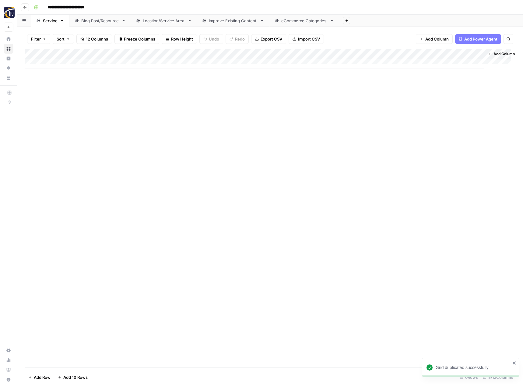
click at [84, 9] on input "**********" at bounding box center [76, 7] width 63 height 10
paste input
type input "**********"
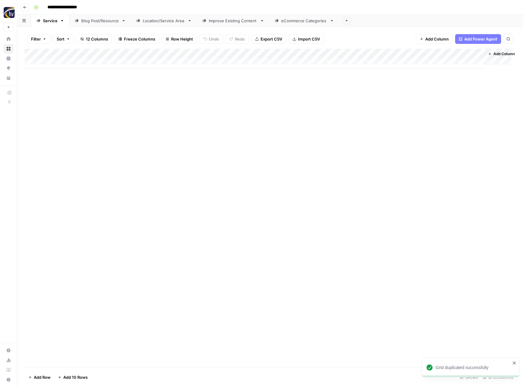
click at [102, 104] on div "Add Column" at bounding box center [270, 208] width 491 height 318
click at [142, 53] on div "Add Column" at bounding box center [270, 59] width 491 height 20
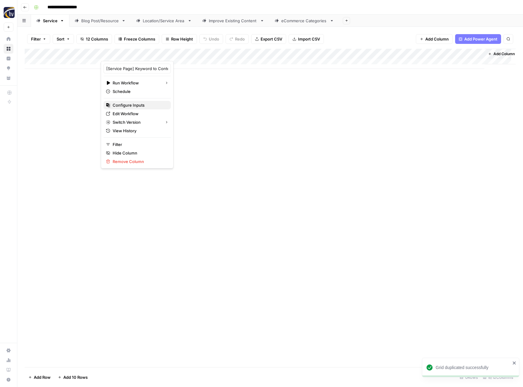
click at [121, 104] on span "Configure Inputs" at bounding box center [139, 105] width 53 height 6
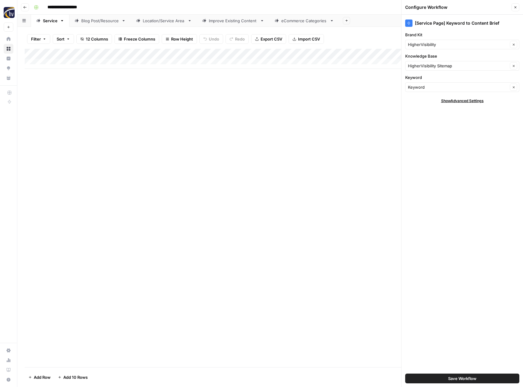
click at [424, 47] on div "HigherVisibility Clear" at bounding box center [462, 45] width 114 height 10
click at [426, 57] on span "[PERSON_NAME]" at bounding box center [460, 59] width 101 height 6
type input "[PERSON_NAME]"
click at [418, 63] on input "Knowledge Base" at bounding box center [458, 66] width 100 height 6
click at [430, 81] on span "[PERSON_NAME] Sitemap" at bounding box center [460, 80] width 101 height 6
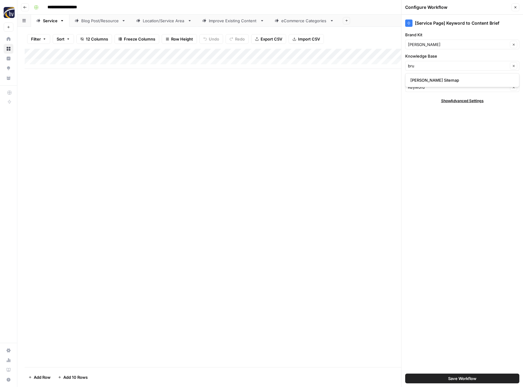
type input "[PERSON_NAME] Sitemap"
click at [456, 374] on button "Save Workflow" at bounding box center [462, 378] width 114 height 10
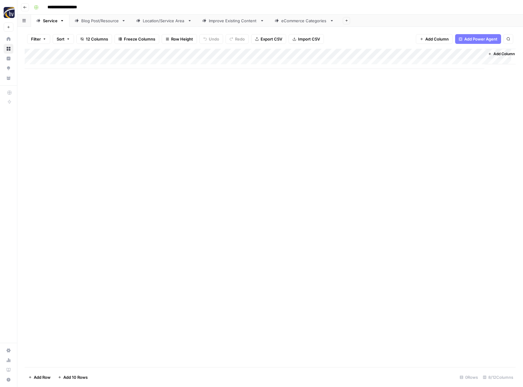
click at [416, 52] on div "Add Column" at bounding box center [270, 59] width 491 height 20
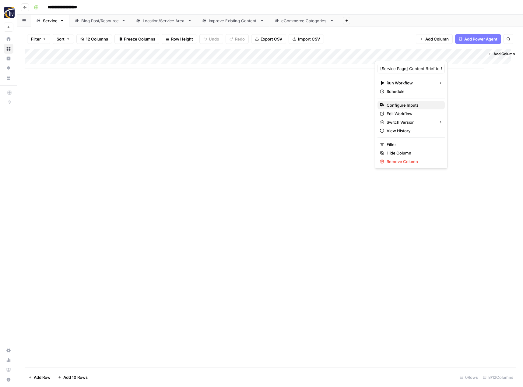
click at [383, 104] on icon "button" at bounding box center [382, 105] width 4 height 4
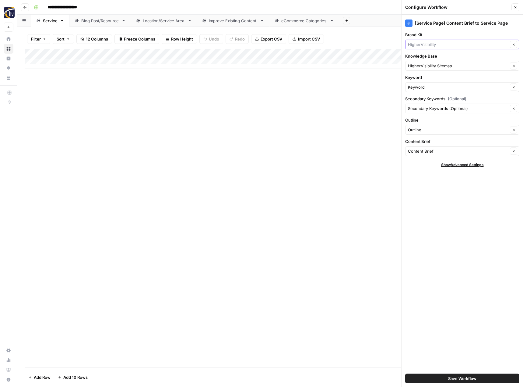
click at [426, 45] on input "Brand Kit" at bounding box center [458, 44] width 100 height 6
click at [428, 59] on span "[PERSON_NAME]" at bounding box center [460, 59] width 101 height 6
type input "[PERSON_NAME]"
click at [426, 65] on input "Knowledge Base" at bounding box center [458, 66] width 100 height 6
click at [427, 79] on span "[PERSON_NAME] Sitemap" at bounding box center [460, 80] width 101 height 6
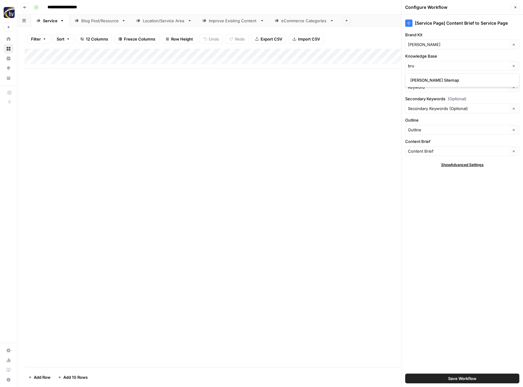
type input "[PERSON_NAME] Sitemap"
click at [479, 377] on button "Save Workflow" at bounding box center [462, 378] width 114 height 10
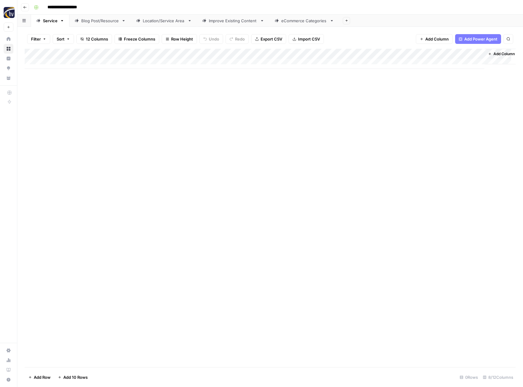
click at [107, 21] on div "Blog Post/Resource" at bounding box center [100, 21] width 38 height 6
click at [143, 53] on div "Add Column" at bounding box center [270, 59] width 491 height 20
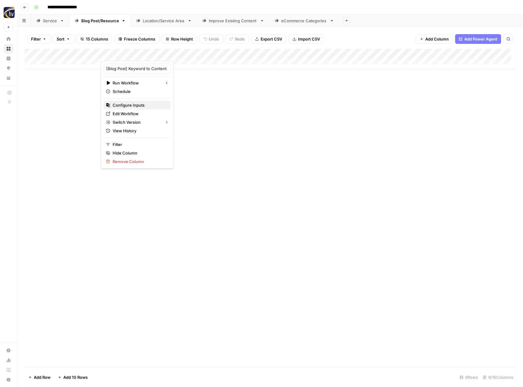
click at [139, 103] on span "Configure Inputs" at bounding box center [139, 105] width 53 height 6
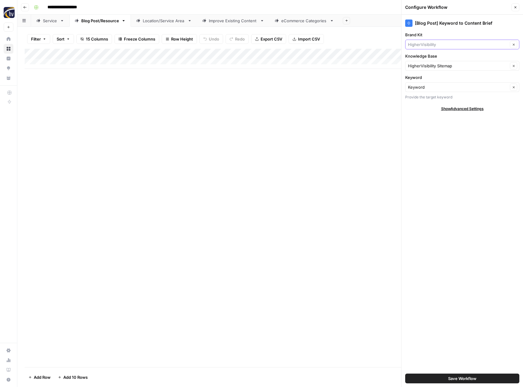
click at [434, 43] on input "Brand Kit" at bounding box center [458, 44] width 100 height 6
click at [430, 61] on span "[PERSON_NAME]" at bounding box center [460, 59] width 101 height 6
type input "[PERSON_NAME]"
click at [428, 65] on input "Knowledge Base" at bounding box center [458, 66] width 100 height 6
click at [430, 80] on span "[PERSON_NAME] Sitemap" at bounding box center [460, 80] width 101 height 6
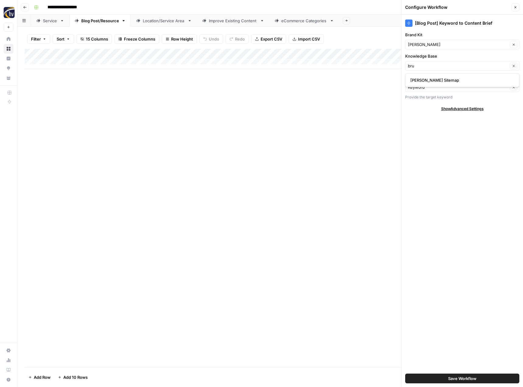
type input "[PERSON_NAME] Sitemap"
click at [476, 374] on button "Save Workflow" at bounding box center [462, 378] width 114 height 10
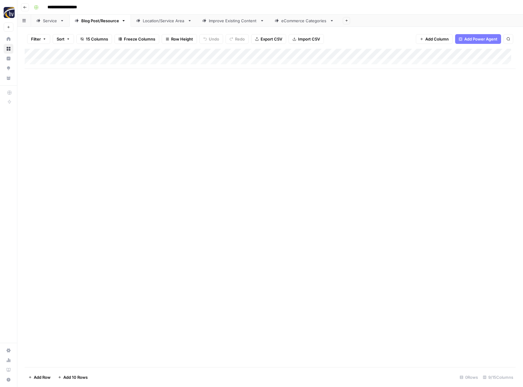
click at [473, 54] on div "Add Column" at bounding box center [270, 59] width 491 height 20
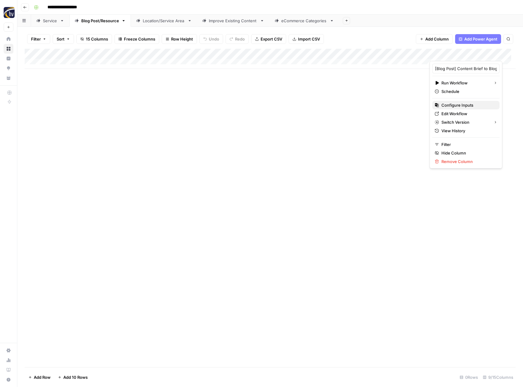
click at [451, 108] on span "Configure Inputs" at bounding box center [467, 105] width 53 height 6
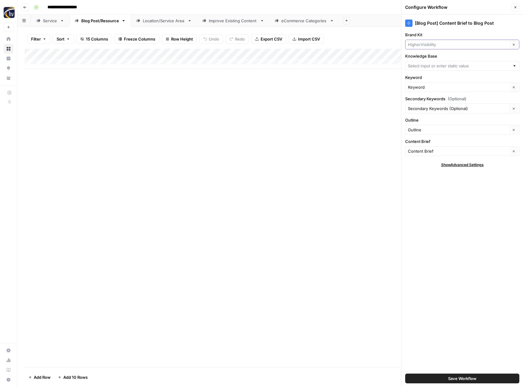
click at [422, 44] on input "Brand Kit" at bounding box center [458, 44] width 100 height 6
click at [424, 60] on span "[PERSON_NAME]" at bounding box center [460, 59] width 101 height 6
type input "[PERSON_NAME]"
click at [421, 66] on input "Knowledge Base" at bounding box center [459, 66] width 102 height 6
click at [426, 82] on span "[PERSON_NAME] Sitemap" at bounding box center [460, 80] width 101 height 6
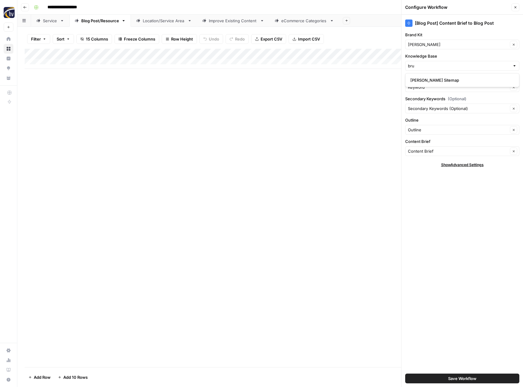
type input "[PERSON_NAME] Sitemap"
click at [458, 378] on span "Save Workflow" at bounding box center [462, 378] width 28 height 6
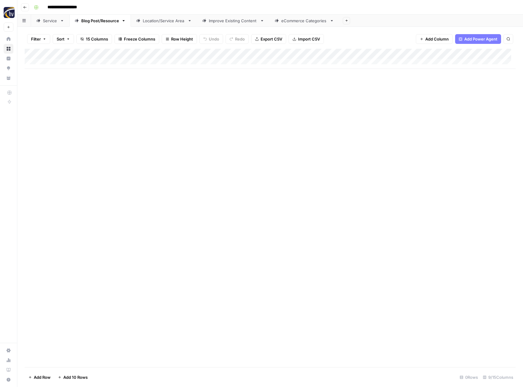
click at [172, 23] on div "Location/Service Area" at bounding box center [164, 21] width 42 height 6
click at [253, 53] on div "Add Column" at bounding box center [270, 59] width 491 height 20
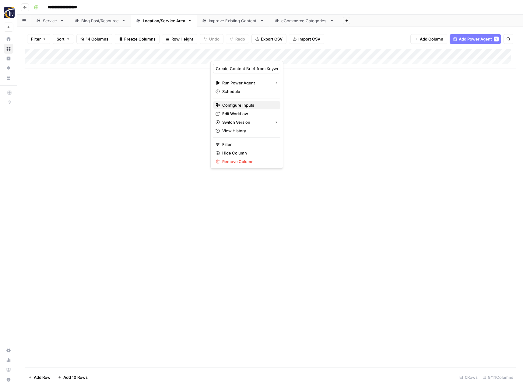
drag, startPoint x: 246, startPoint y: 105, endPoint x: 287, endPoint y: 96, distance: 41.7
click at [246, 105] on span "Configure Inputs" at bounding box center [248, 105] width 53 height 6
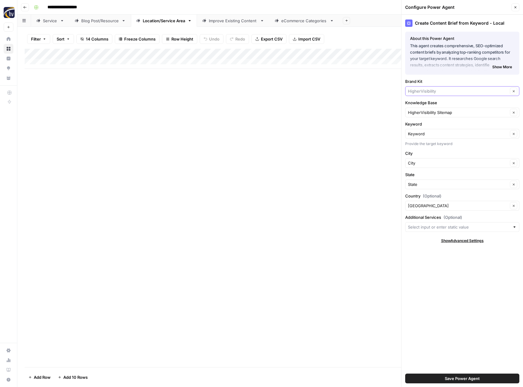
click at [426, 91] on input "Brand Kit" at bounding box center [458, 91] width 100 height 6
click at [426, 105] on span "[PERSON_NAME]" at bounding box center [460, 105] width 101 height 6
type input "[PERSON_NAME]"
click at [424, 109] on input "Knowledge Base" at bounding box center [458, 112] width 100 height 6
click at [425, 125] on span "[PERSON_NAME] Sitemap" at bounding box center [460, 127] width 101 height 6
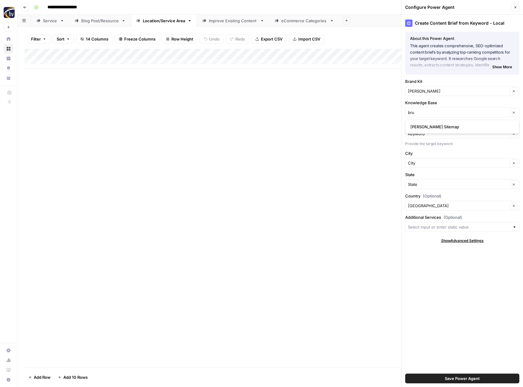
type input "[PERSON_NAME] Sitemap"
click at [456, 378] on span "Save Power Agent" at bounding box center [462, 378] width 35 height 6
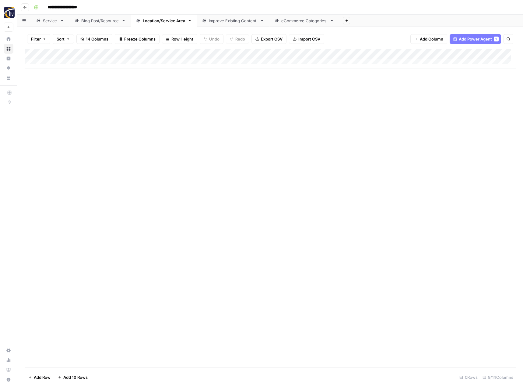
click at [472, 55] on div "Add Column" at bounding box center [270, 59] width 491 height 20
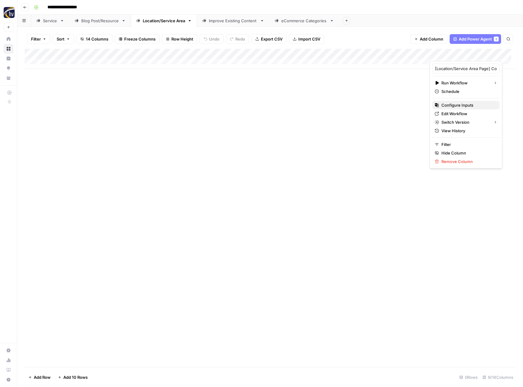
click at [451, 103] on span "Configure Inputs" at bounding box center [467, 105] width 53 height 6
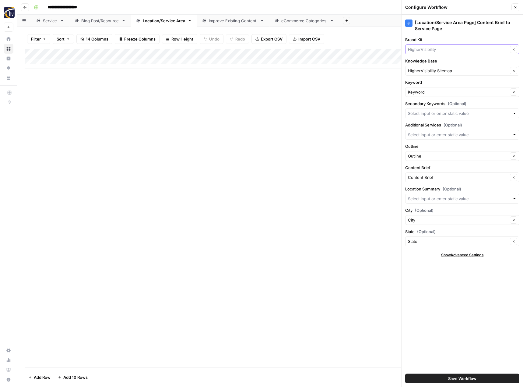
click at [426, 50] on input "Brand Kit" at bounding box center [458, 49] width 100 height 6
click at [425, 67] on button "[PERSON_NAME]" at bounding box center [462, 63] width 109 height 9
type input "[PERSON_NAME]"
click at [424, 75] on div "HigherVisibility Sitemap Clear" at bounding box center [462, 71] width 114 height 10
click at [424, 85] on span "[PERSON_NAME] Sitemap" at bounding box center [460, 85] width 101 height 6
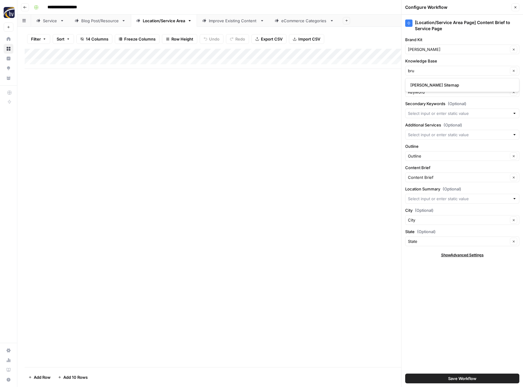
type input "[PERSON_NAME] Sitemap"
click at [467, 376] on span "Save Workflow" at bounding box center [462, 378] width 28 height 6
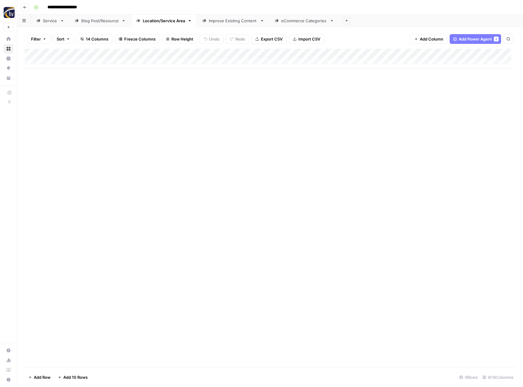
click at [232, 23] on div "Improve Existing Content" at bounding box center [233, 21] width 49 height 6
click at [337, 53] on div "Add Column" at bounding box center [270, 59] width 491 height 20
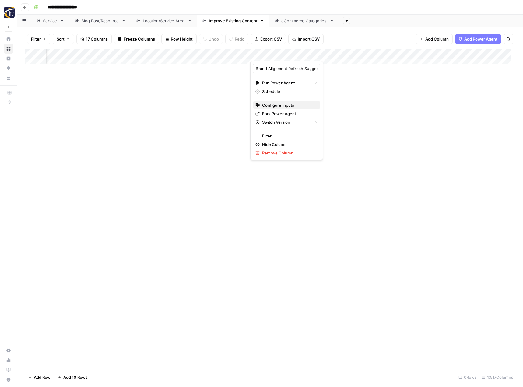
click at [294, 102] on span "Configure Inputs" at bounding box center [288, 105] width 53 height 6
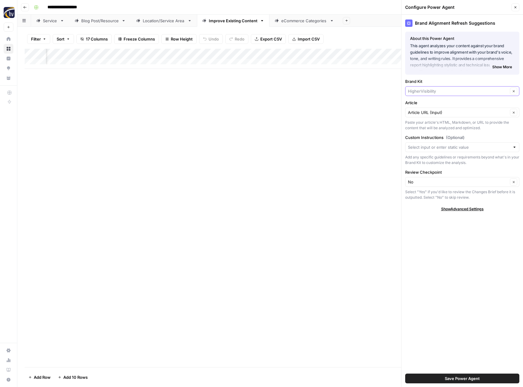
click at [421, 90] on input "Brand Kit" at bounding box center [458, 91] width 100 height 6
click at [423, 106] on span "[PERSON_NAME]" at bounding box center [460, 105] width 101 height 6
type input "[PERSON_NAME]"
click at [444, 378] on button "Save Power Agent" at bounding box center [462, 378] width 114 height 10
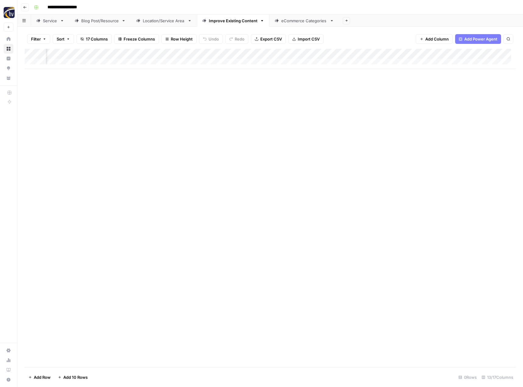
click at [494, 53] on div "Add Column" at bounding box center [270, 59] width 491 height 20
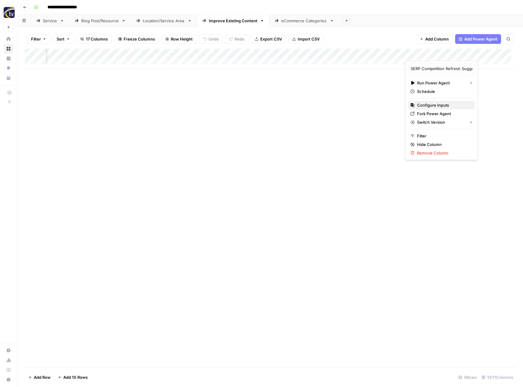
click at [449, 105] on span "Configure Inputs" at bounding box center [443, 105] width 53 height 6
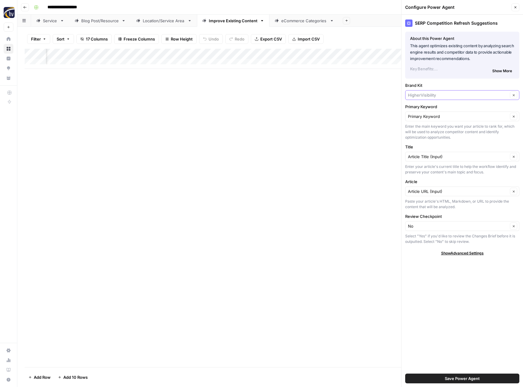
click at [424, 95] on input "Brand Kit" at bounding box center [458, 95] width 100 height 6
click at [425, 107] on span "[PERSON_NAME]" at bounding box center [460, 109] width 101 height 6
type input "[PERSON_NAME]"
click at [471, 377] on span "Save Power Agent" at bounding box center [462, 378] width 35 height 6
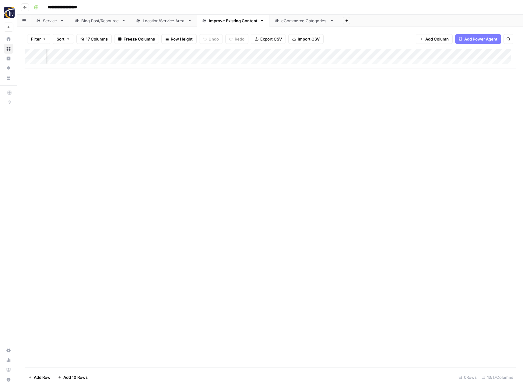
scroll to position [0, 514]
click at [407, 51] on div "Add Column" at bounding box center [270, 59] width 491 height 20
click at [367, 104] on span "Configure Inputs" at bounding box center [362, 105] width 53 height 6
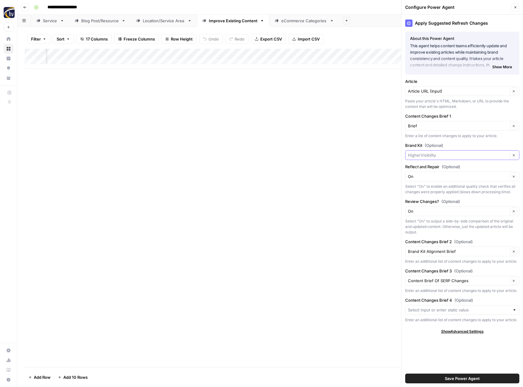
click at [421, 157] on input "Brand Kit (Optional)" at bounding box center [458, 155] width 100 height 6
click at [425, 170] on span "[PERSON_NAME]" at bounding box center [460, 169] width 101 height 6
type input "[PERSON_NAME]"
click at [447, 378] on span "Save Power Agent" at bounding box center [462, 378] width 35 height 6
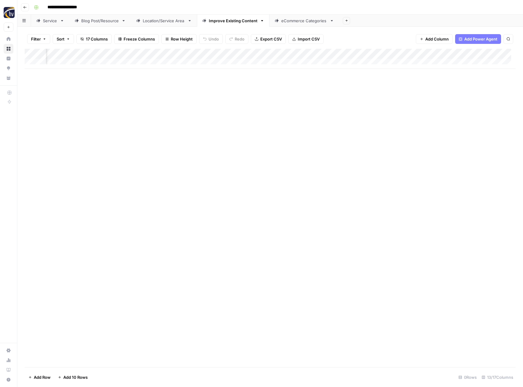
click at [302, 23] on div "eCommerce Categories" at bounding box center [304, 21] width 46 height 6
click at [297, 54] on div "Add Column" at bounding box center [270, 59] width 491 height 20
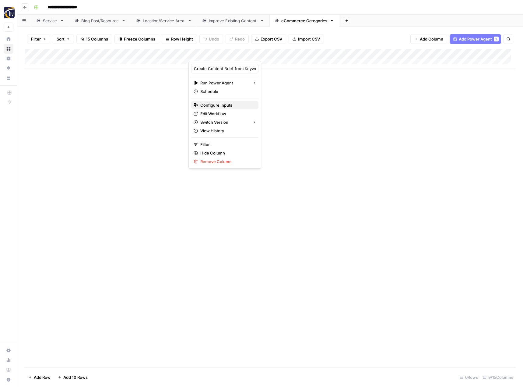
click at [247, 109] on button "Configure Inputs" at bounding box center [224, 105] width 67 height 9
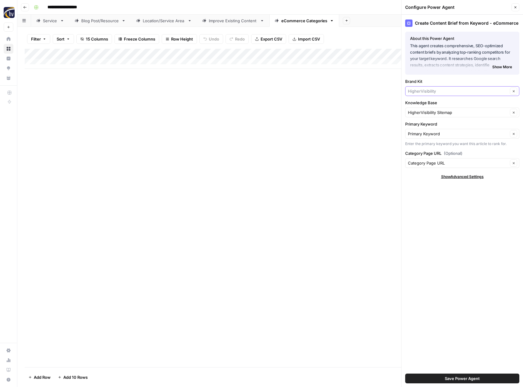
click at [423, 89] on input "Brand Kit" at bounding box center [458, 91] width 100 height 6
click at [424, 106] on span "[PERSON_NAME]" at bounding box center [460, 105] width 101 height 6
type input "[PERSON_NAME]"
click at [419, 115] on input "Knowledge Base" at bounding box center [458, 112] width 100 height 6
click at [419, 130] on button "[PERSON_NAME] Sitemap" at bounding box center [462, 126] width 109 height 9
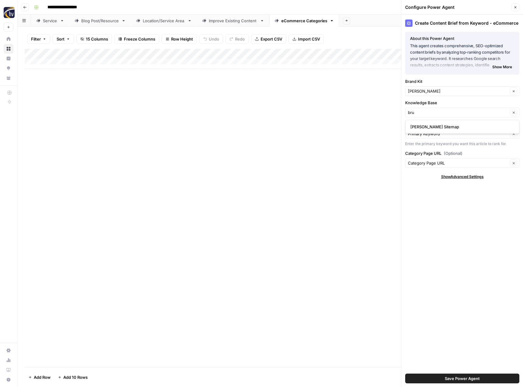
type input "[PERSON_NAME] Sitemap"
click at [464, 377] on span "Save Power Agent" at bounding box center [462, 378] width 35 height 6
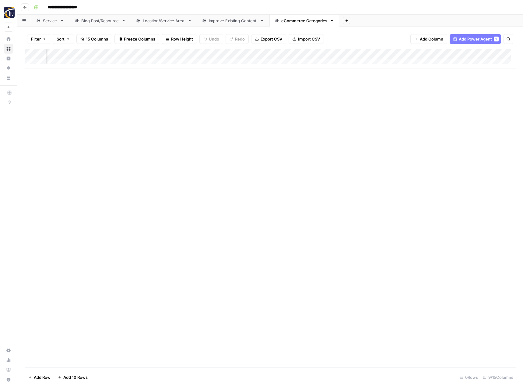
scroll to position [0, 202]
click at [447, 52] on div "Add Column" at bounding box center [270, 59] width 491 height 20
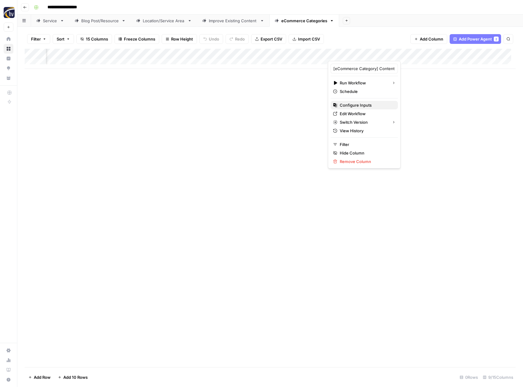
click at [371, 105] on span "Configure Inputs" at bounding box center [366, 105] width 53 height 6
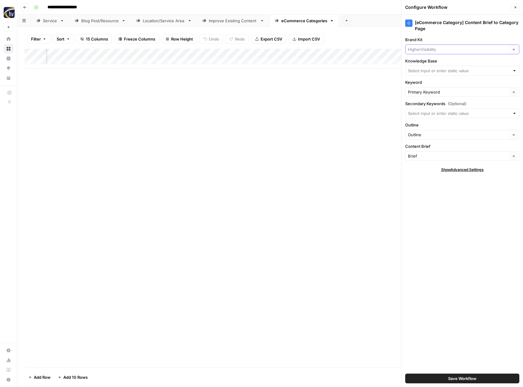
click at [429, 47] on input "Brand Kit" at bounding box center [458, 49] width 100 height 6
click at [426, 60] on button "[PERSON_NAME]" at bounding box center [462, 63] width 109 height 9
type input "[PERSON_NAME]"
click at [422, 72] on input "Knowledge Base" at bounding box center [459, 71] width 102 height 6
click at [422, 84] on span "[PERSON_NAME] Sitemap" at bounding box center [460, 85] width 101 height 6
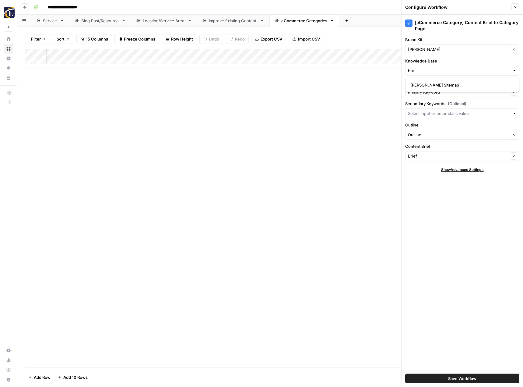
type input "[PERSON_NAME] Sitemap"
click at [464, 377] on span "Save Workflow" at bounding box center [462, 378] width 28 height 6
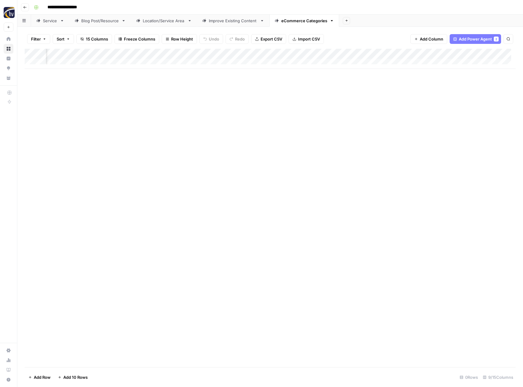
click at [26, 7] on icon "button" at bounding box center [25, 7] width 4 height 4
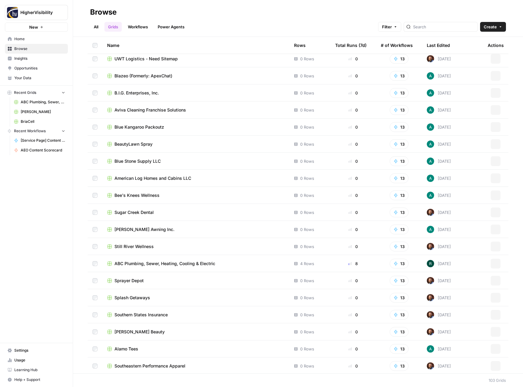
scroll to position [1437, 0]
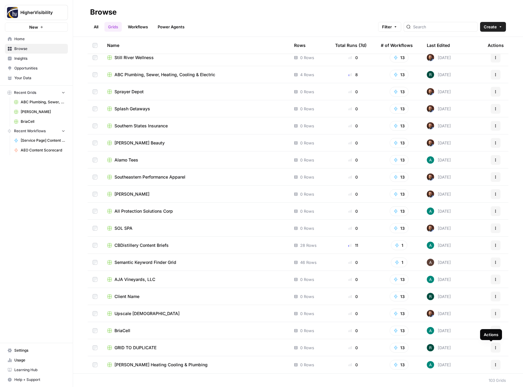
click at [493, 348] on button "Actions" at bounding box center [496, 347] width 10 height 10
click at [464, 299] on span "Duplicate" at bounding box center [464, 297] width 49 height 6
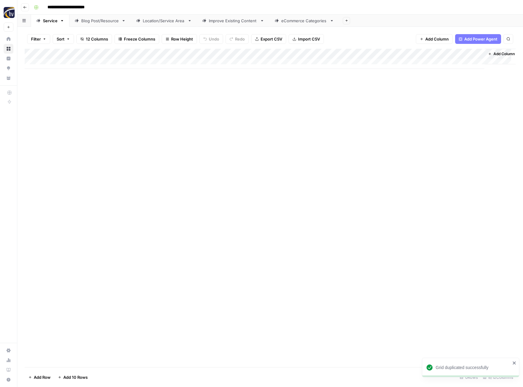
click at [89, 5] on input "**********" at bounding box center [76, 7] width 63 height 10
paste input
type input "**********"
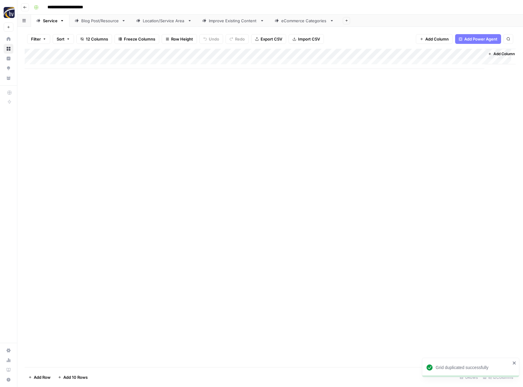
click at [117, 103] on div "Add Column" at bounding box center [270, 208] width 491 height 318
click at [143, 53] on div "Add Column" at bounding box center [270, 59] width 491 height 20
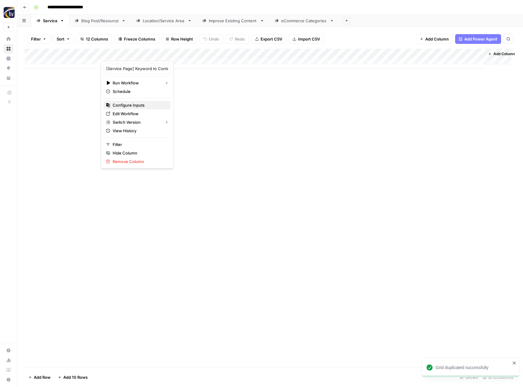
click at [135, 106] on span "Configure Inputs" at bounding box center [139, 105] width 53 height 6
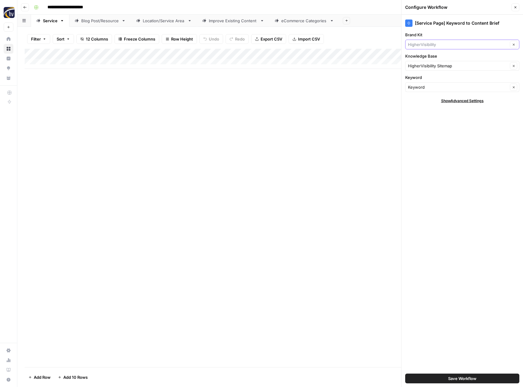
click at [422, 44] on input "Brand Kit" at bounding box center [458, 44] width 100 height 6
click at [421, 57] on span "By Design Law" at bounding box center [460, 59] width 101 height 6
type input "By Design Law"
click at [418, 71] on div "[Service Page] Keyword to Content Brief Brand Kit By Design Law Clear Knowledge…" at bounding box center [462, 201] width 121 height 372
click at [420, 68] on input "Knowledge Base" at bounding box center [458, 66] width 100 height 6
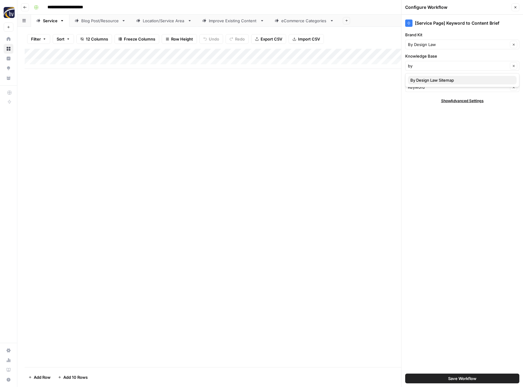
click at [423, 78] on span "By Design Law Sitemap" at bounding box center [460, 80] width 101 height 6
type input "By Design Law Sitemap"
click at [444, 379] on button "Save Workflow" at bounding box center [462, 378] width 114 height 10
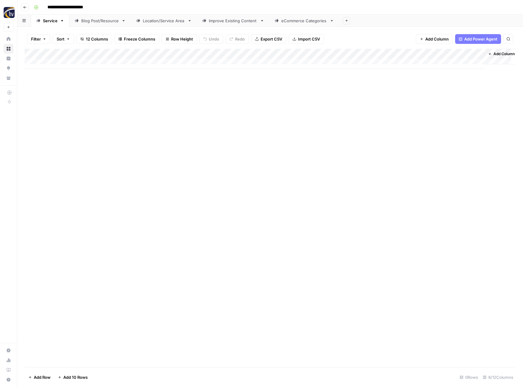
click at [415, 55] on div "Add Column" at bounding box center [270, 59] width 491 height 20
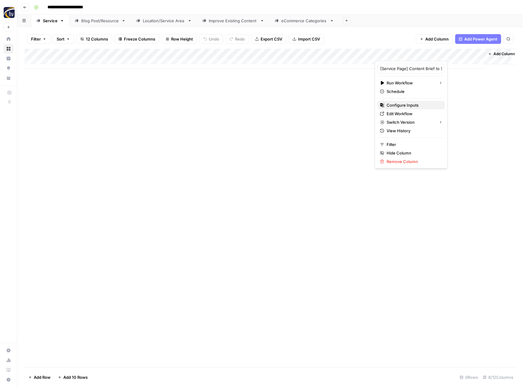
click at [403, 106] on span "Configure Inputs" at bounding box center [413, 105] width 53 height 6
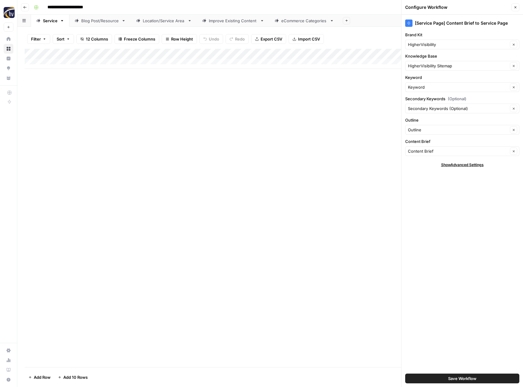
click at [429, 41] on div "HigherVisibility Clear" at bounding box center [462, 45] width 114 height 10
click at [425, 56] on span "By Design Law" at bounding box center [460, 59] width 101 height 6
type input "By Design Law"
click at [423, 67] on input "Knowledge Base" at bounding box center [458, 66] width 100 height 6
click at [423, 79] on span "By Design Law Sitemap" at bounding box center [460, 80] width 101 height 6
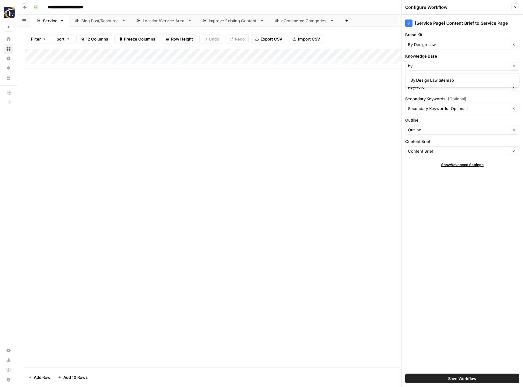
type input "By Design Law Sitemap"
click at [450, 378] on span "Save Workflow" at bounding box center [462, 378] width 28 height 6
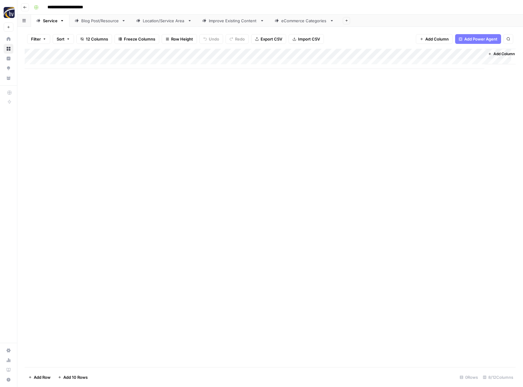
click at [99, 23] on div "Blog Post/Resource" at bounding box center [100, 21] width 38 height 6
click at [143, 54] on div "Add Column" at bounding box center [270, 59] width 491 height 20
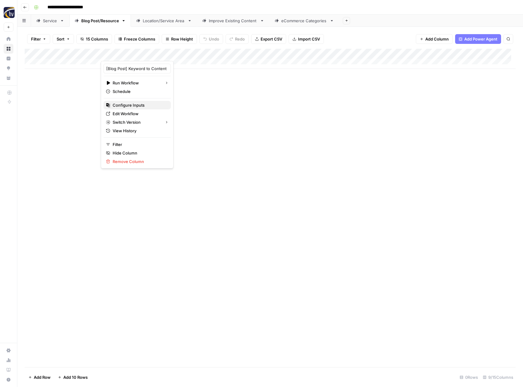
click at [125, 104] on span "Configure Inputs" at bounding box center [139, 105] width 53 height 6
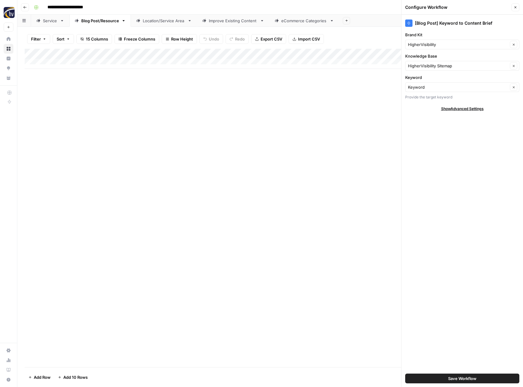
click at [424, 39] on div "Brand Kit HigherVisibility Clear" at bounding box center [462, 41] width 114 height 18
click at [418, 44] on input "Brand Kit" at bounding box center [458, 44] width 100 height 6
click at [419, 56] on span "By Design Law" at bounding box center [460, 59] width 101 height 6
type input "By Design Law"
click at [419, 66] on input "Knowledge Base" at bounding box center [458, 66] width 100 height 6
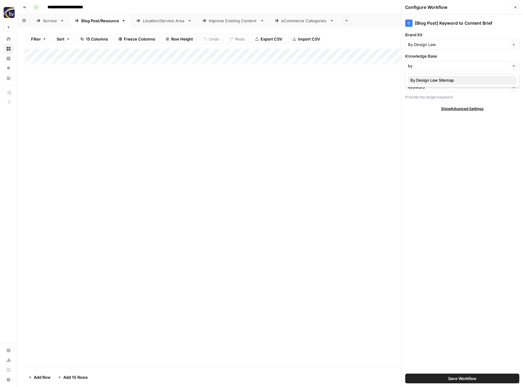
click at [419, 79] on span "By Design Law Sitemap" at bounding box center [460, 80] width 101 height 6
type input "By Design Law Sitemap"
click at [469, 379] on span "Save Workflow" at bounding box center [462, 378] width 28 height 6
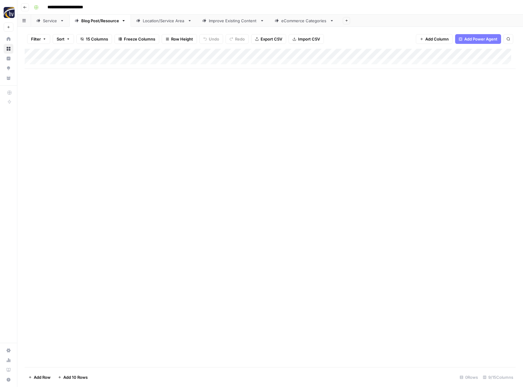
click at [471, 52] on div "Add Column" at bounding box center [270, 59] width 491 height 20
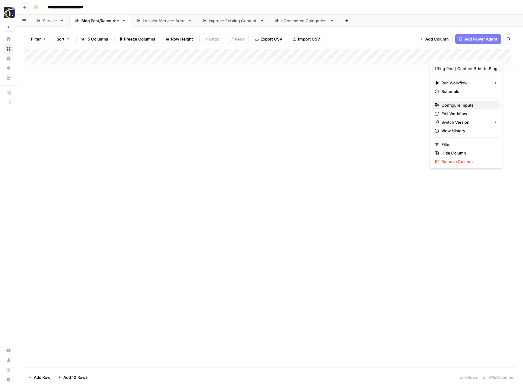
click at [444, 104] on span "Configure Inputs" at bounding box center [467, 105] width 53 height 6
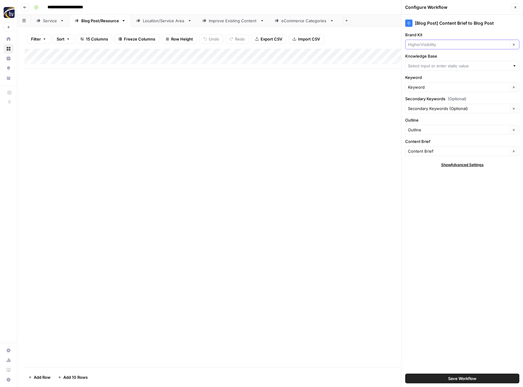
click at [426, 46] on input "Brand Kit" at bounding box center [458, 44] width 100 height 6
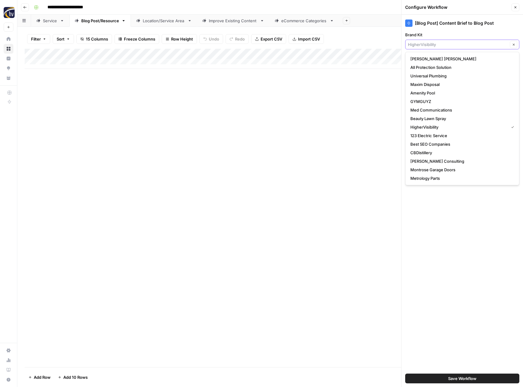
type input "n"
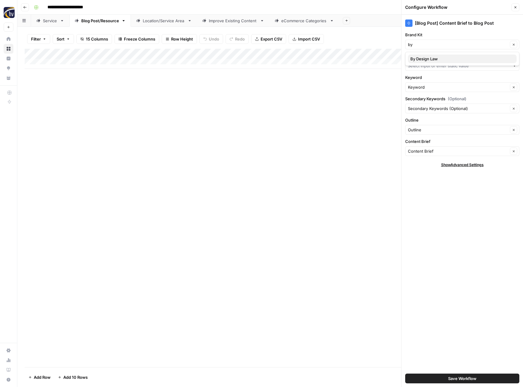
click at [424, 55] on button "By Design Law" at bounding box center [462, 58] width 109 height 9
type input "By Design Law"
click at [422, 64] on input "Knowledge Base" at bounding box center [459, 66] width 102 height 6
click at [419, 80] on span "By Design Law Sitemap" at bounding box center [460, 80] width 101 height 6
type input "By Design Law Sitemap"
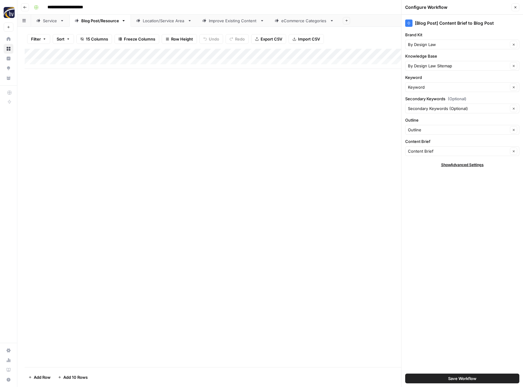
click at [454, 377] on span "Save Workflow" at bounding box center [462, 378] width 28 height 6
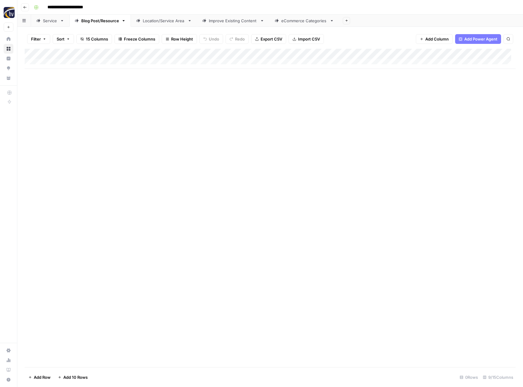
click at [160, 22] on div "Location/Service Area" at bounding box center [164, 21] width 42 height 6
click at [253, 54] on div "Add Column" at bounding box center [270, 59] width 491 height 20
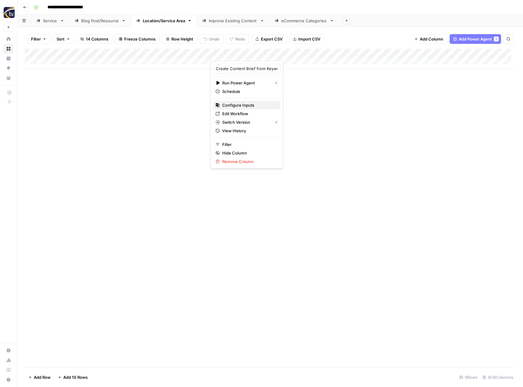
click at [232, 107] on span "Configure Inputs" at bounding box center [248, 105] width 53 height 6
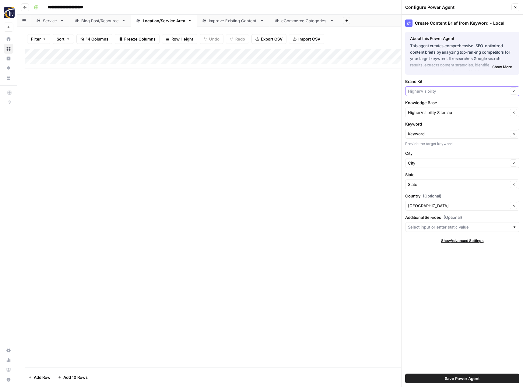
click at [427, 91] on input "Brand Kit" at bounding box center [458, 91] width 100 height 6
click at [426, 108] on button "By Design Law" at bounding box center [462, 105] width 109 height 9
type input "By Design Law"
click at [426, 108] on div "HigherVisibility Sitemap Clear" at bounding box center [462, 112] width 114 height 10
click at [426, 127] on span "By Design Law Sitemap" at bounding box center [460, 127] width 101 height 6
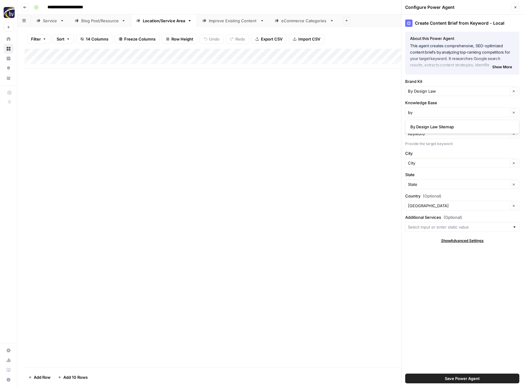
type input "By Design Law Sitemap"
click at [465, 380] on span "Save Power Agent" at bounding box center [462, 378] width 35 height 6
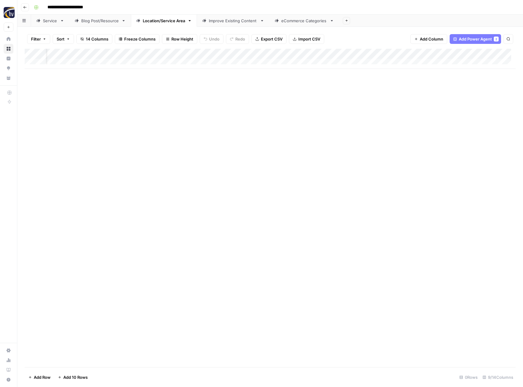
scroll to position [0, 62]
click at [411, 54] on div "Add Column" at bounding box center [270, 59] width 491 height 20
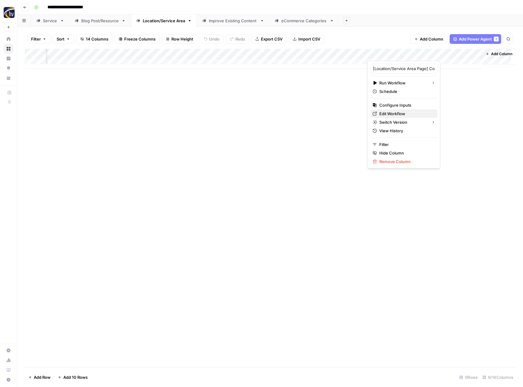
click at [389, 110] on link "Edit Workflow" at bounding box center [403, 113] width 67 height 9
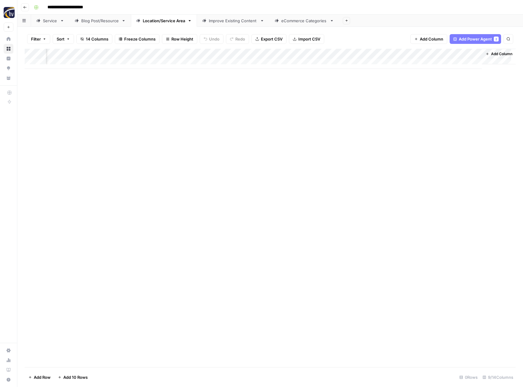
click at [409, 52] on div "Add Column" at bounding box center [270, 59] width 491 height 20
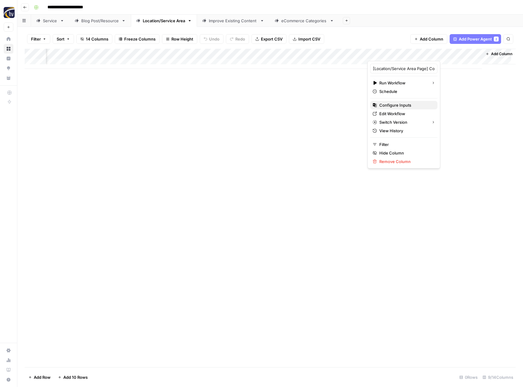
click at [392, 104] on span "Configure Inputs" at bounding box center [405, 105] width 53 height 6
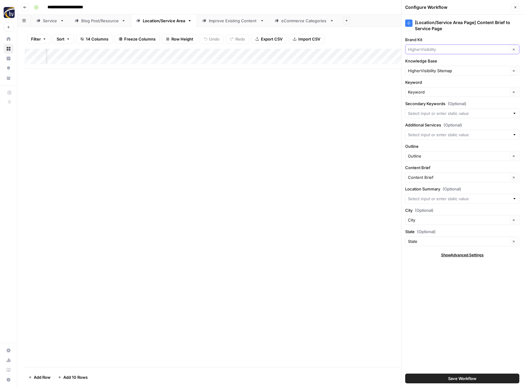
click at [434, 48] on input "Brand Kit" at bounding box center [458, 49] width 100 height 6
click at [433, 61] on span "By Design Law" at bounding box center [460, 64] width 101 height 6
type input "By Design Law"
click at [426, 75] on div "HigherVisibility Sitemap Clear" at bounding box center [462, 71] width 114 height 10
click at [426, 88] on button "By Design Law Sitemap" at bounding box center [462, 85] width 109 height 9
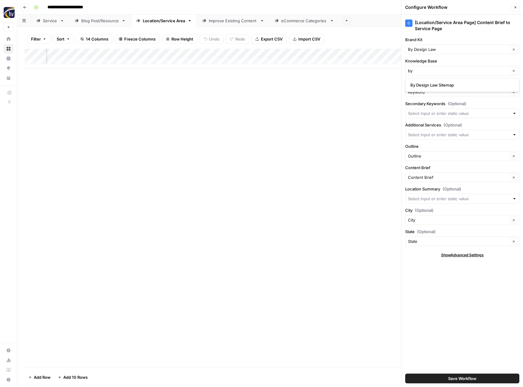
type input "By Design Law Sitemap"
click at [483, 379] on button "Save Workflow" at bounding box center [462, 378] width 114 height 10
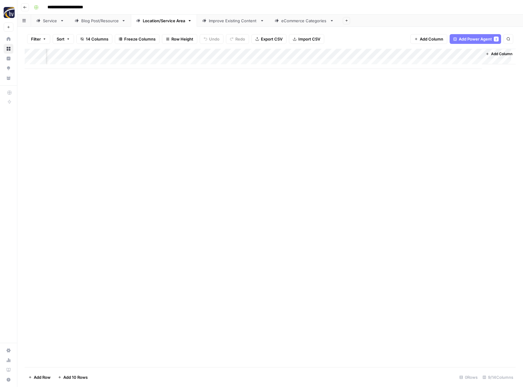
click at [224, 23] on div "Improve Existing Content" at bounding box center [233, 21] width 49 height 6
click at [308, 54] on div "Add Column" at bounding box center [270, 59] width 491 height 20
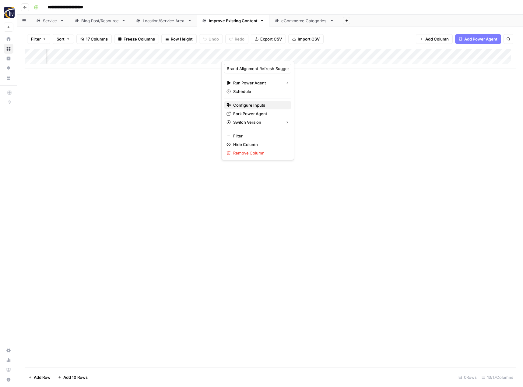
click at [253, 103] on span "Configure Inputs" at bounding box center [259, 105] width 53 height 6
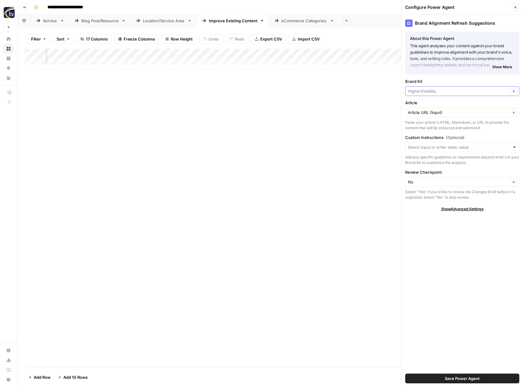
click at [425, 93] on input "Brand Kit" at bounding box center [458, 91] width 100 height 6
click at [423, 106] on span "By Design Law" at bounding box center [460, 105] width 101 height 6
type input "By Design Law"
click at [440, 381] on button "Save Power Agent" at bounding box center [462, 378] width 114 height 10
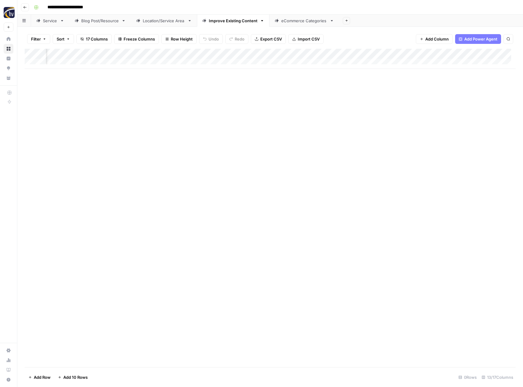
click at [465, 52] on div "Add Column" at bounding box center [270, 59] width 491 height 20
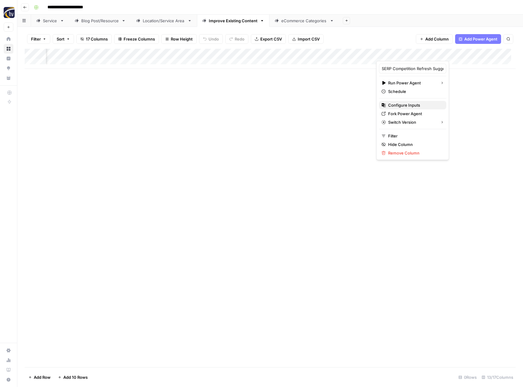
click at [426, 103] on span "Configure Inputs" at bounding box center [414, 105] width 53 height 6
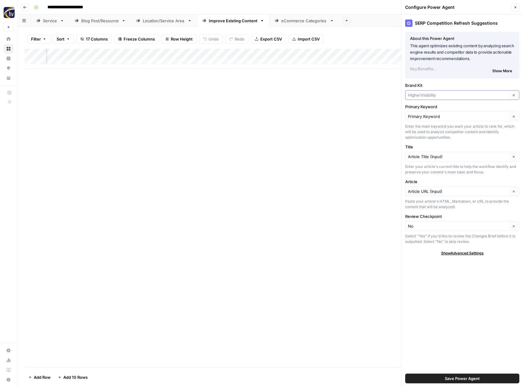
click at [426, 96] on input "Brand Kit" at bounding box center [458, 95] width 100 height 6
click at [427, 108] on span "By Design Law" at bounding box center [460, 109] width 101 height 6
type input "By Design Law"
click at [466, 377] on span "Save Power Agent" at bounding box center [462, 378] width 35 height 6
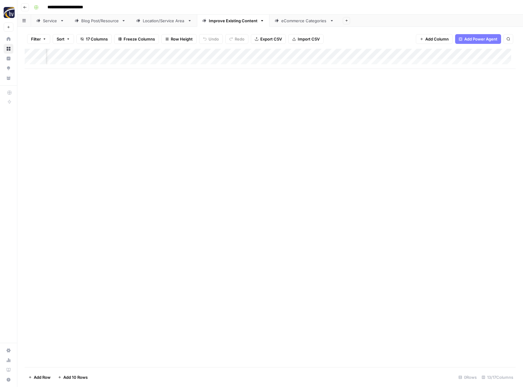
scroll to position [0, 552]
click at [370, 55] on div "Add Column" at bounding box center [270, 59] width 491 height 20
click at [325, 100] on div "Apply Suggested Refresh Changes Run Power Agent Schedule Configure Inputs Filte…" at bounding box center [322, 102] width 73 height 82
click at [324, 103] on span "Configure Inputs" at bounding box center [324, 105] width 53 height 6
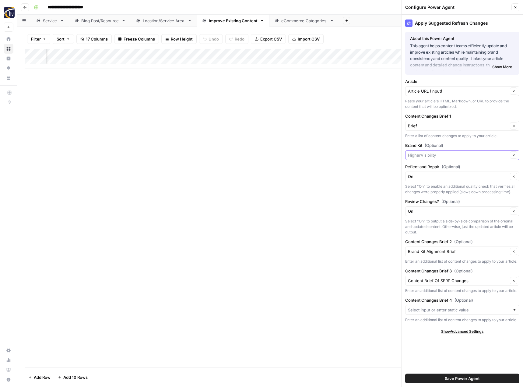
click at [420, 155] on input "Brand Kit (Optional)" at bounding box center [458, 155] width 100 height 6
click at [423, 169] on span "By Design Law" at bounding box center [460, 169] width 101 height 6
type input "By Design Law"
click at [466, 380] on span "Save Power Agent" at bounding box center [462, 378] width 35 height 6
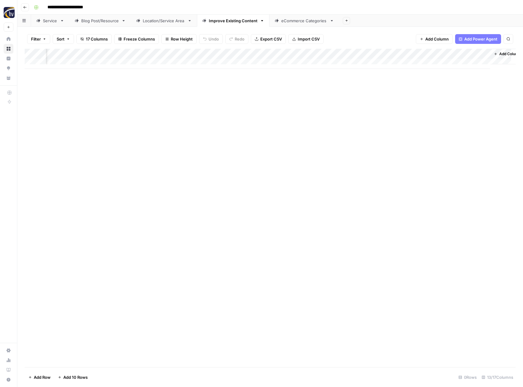
click at [288, 22] on div "eCommerce Categories" at bounding box center [304, 21] width 46 height 6
click at [296, 53] on div "Add Column" at bounding box center [270, 59] width 491 height 20
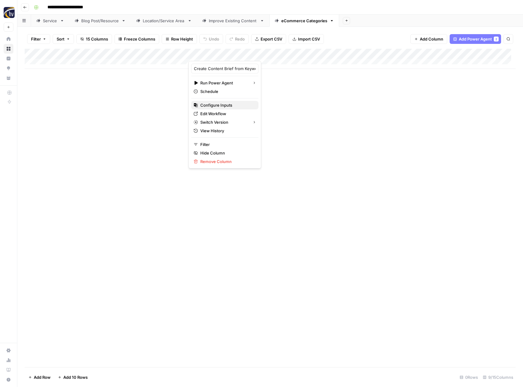
click at [234, 102] on span "Configure Inputs" at bounding box center [226, 105] width 53 height 6
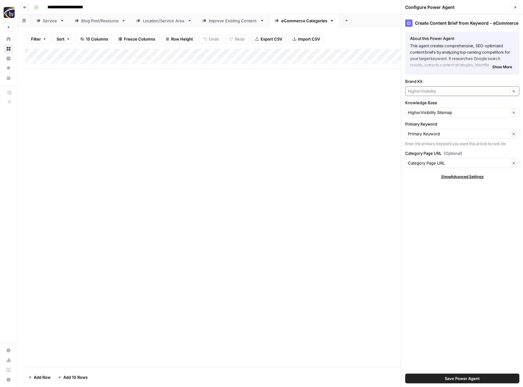
click at [422, 90] on input "Brand Kit" at bounding box center [458, 91] width 100 height 6
click at [421, 107] on span "By Design Law" at bounding box center [460, 105] width 101 height 6
type input "By Design Law"
click at [424, 114] on input "Knowledge Base" at bounding box center [458, 112] width 100 height 6
click at [427, 125] on span "By Design Law Sitemap" at bounding box center [460, 127] width 101 height 6
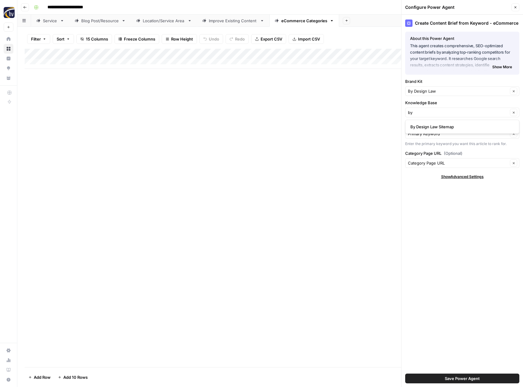
type input "By Design Law Sitemap"
click at [468, 376] on span "Save Power Agent" at bounding box center [462, 378] width 35 height 6
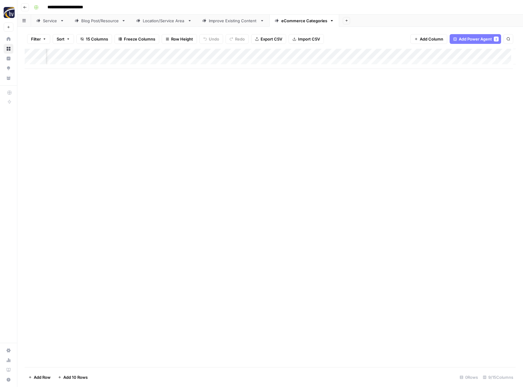
scroll to position [0, 221]
click at [427, 53] on div "Add Column" at bounding box center [270, 59] width 491 height 20
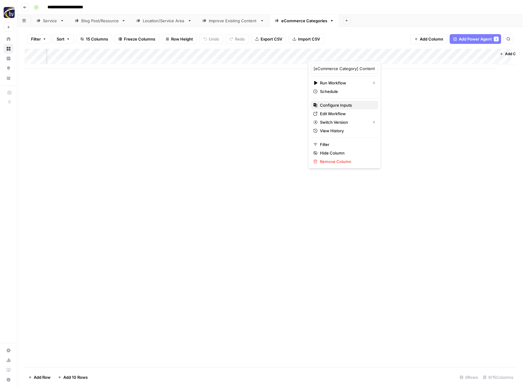
click at [345, 106] on span "Configure Inputs" at bounding box center [346, 105] width 53 height 6
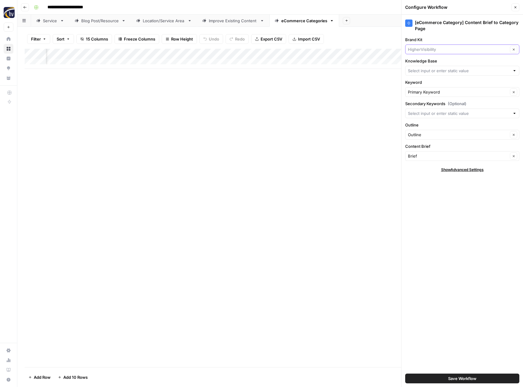
click at [425, 49] on input "Brand Kit" at bounding box center [458, 49] width 100 height 6
click at [423, 63] on span "By Design Law" at bounding box center [460, 64] width 101 height 6
type input "By Design Law"
click at [422, 71] on input "Knowledge Base" at bounding box center [459, 71] width 102 height 6
click at [424, 83] on span "By Design Law Sitemap" at bounding box center [460, 85] width 101 height 6
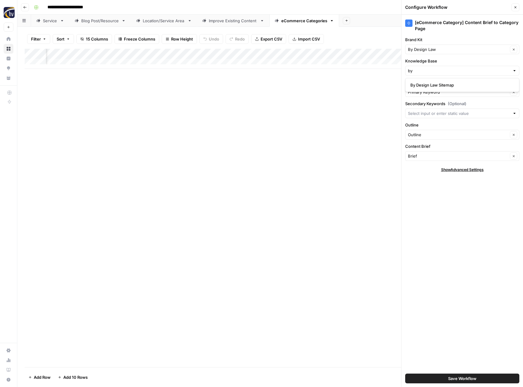
type input "By Design Law Sitemap"
click at [462, 376] on span "Save Workflow" at bounding box center [462, 378] width 28 height 6
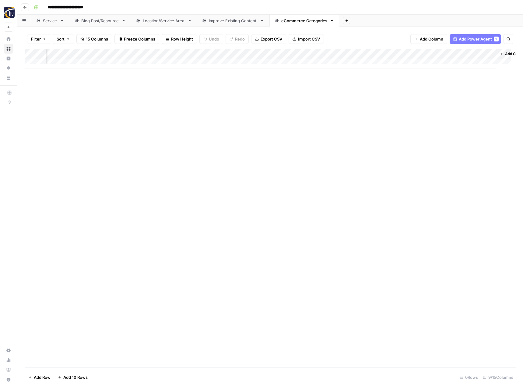
click at [23, 5] on icon "button" at bounding box center [25, 7] width 4 height 4
